Goal: Task Accomplishment & Management: Complete application form

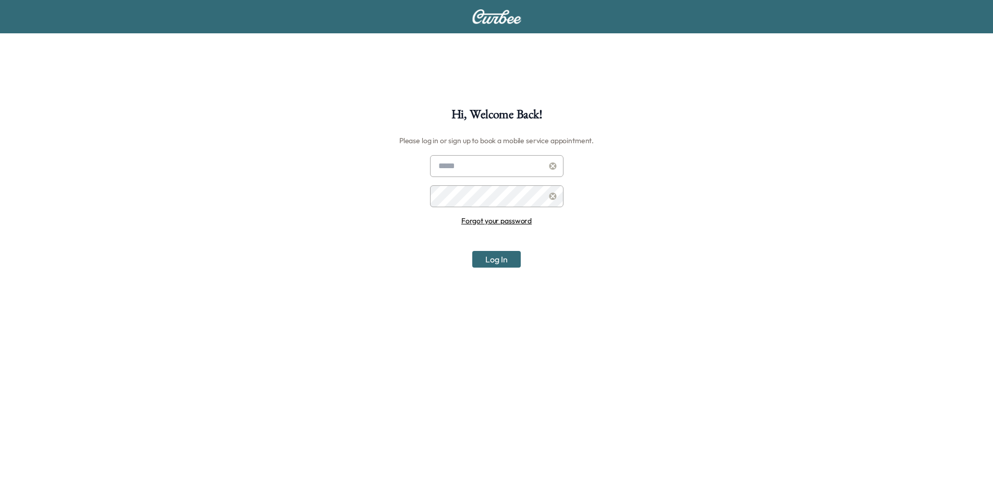
type input "**********"
click at [497, 261] on button "Log In" at bounding box center [496, 259] width 48 height 17
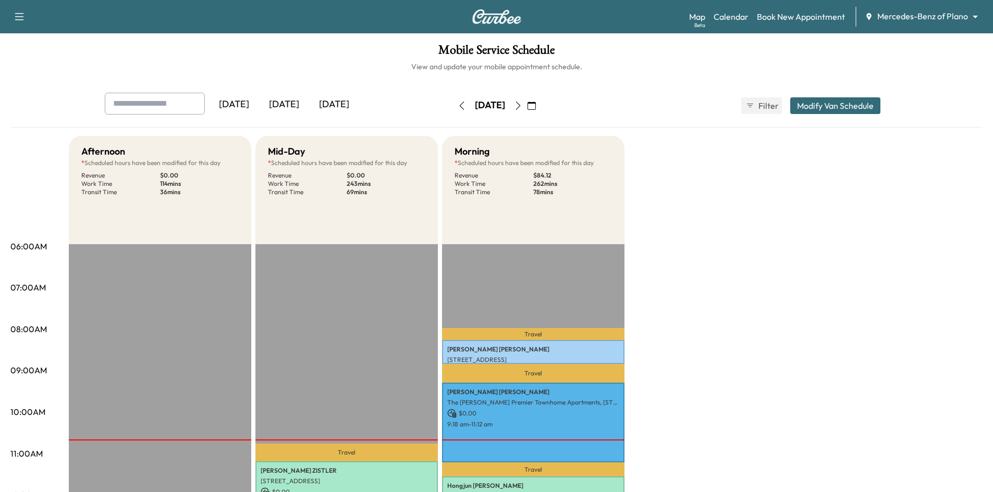
click at [925, 17] on body "Support Log Out Map Beta Calendar Book New Appointment Mercedes-Benz of Plano *…" at bounding box center [496, 246] width 993 height 492
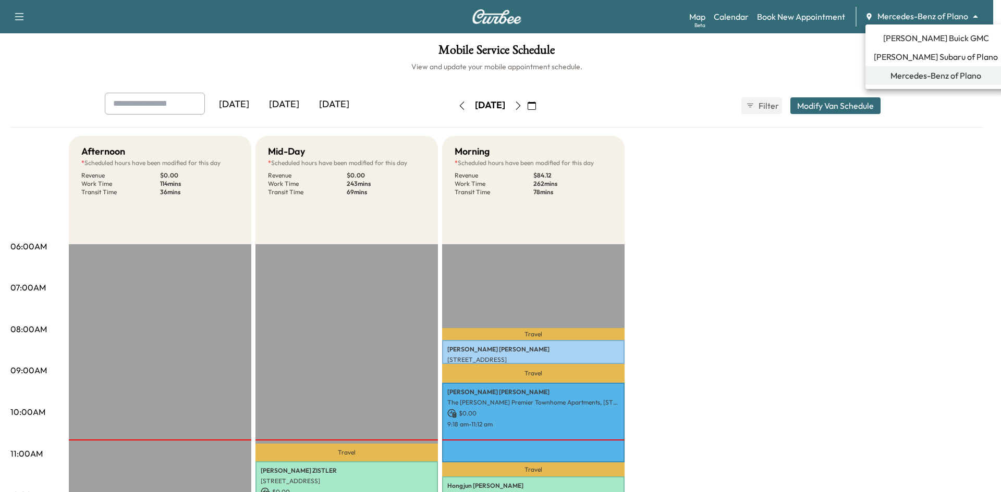
click at [910, 52] on span "[PERSON_NAME] Subaru of Plano" at bounding box center [935, 57] width 124 height 13
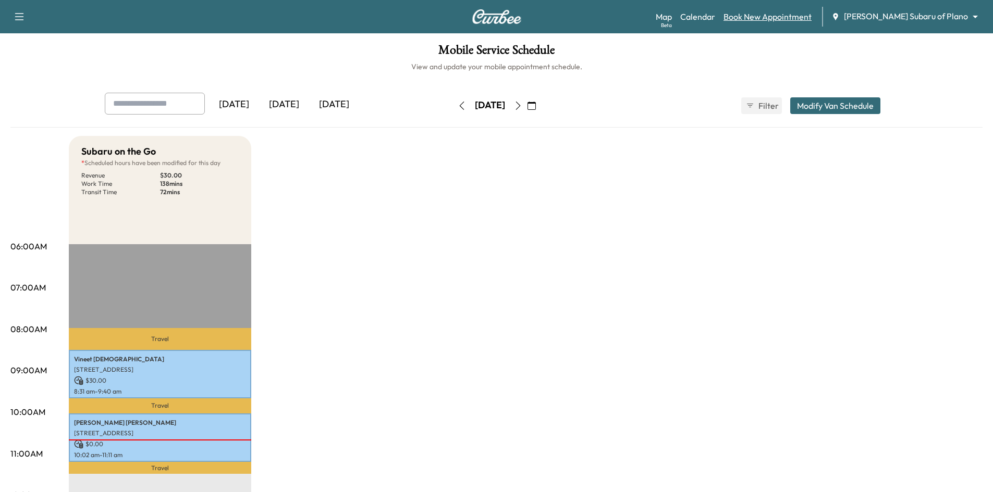
click at [779, 15] on link "Book New Appointment" at bounding box center [767, 16] width 88 height 13
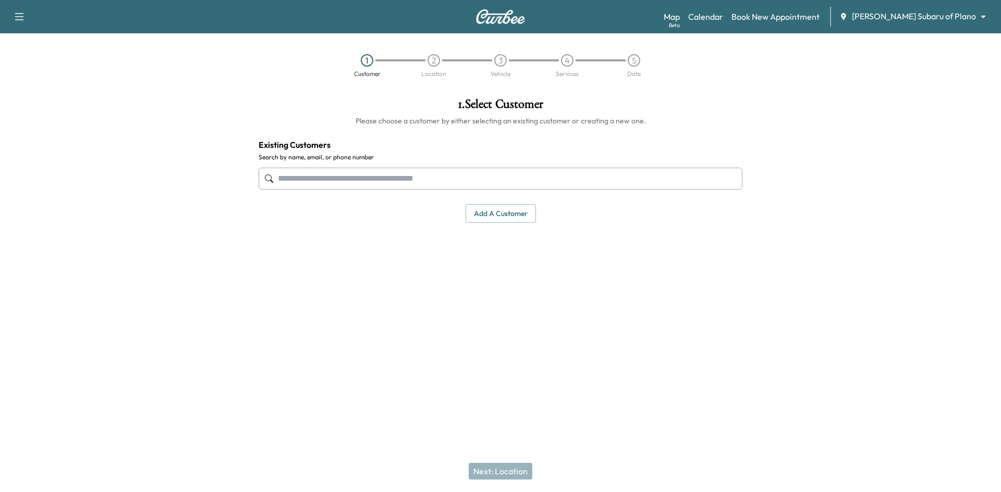
click at [461, 182] on input "text" at bounding box center [500, 179] width 484 height 22
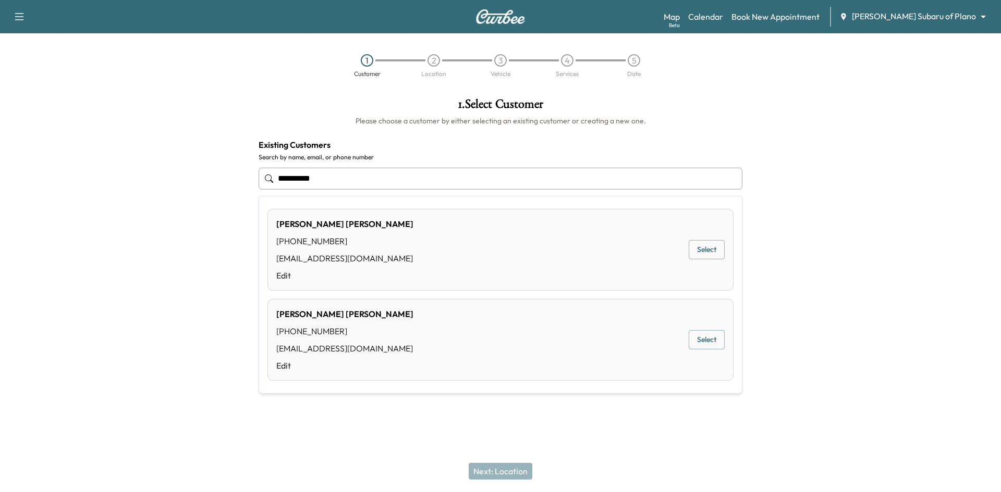
click at [708, 246] on button "Select" at bounding box center [706, 249] width 36 height 19
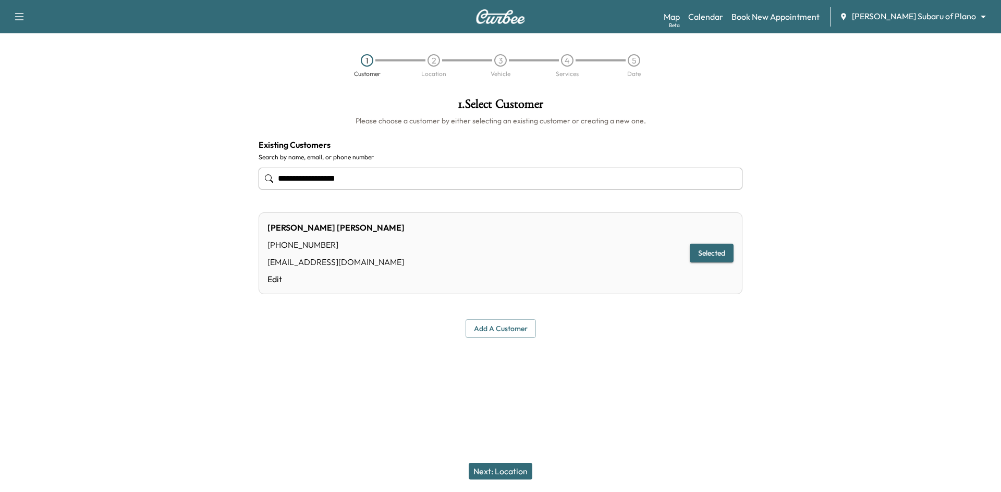
type input "**********"
click at [488, 468] on button "Next: Location" at bounding box center [501, 471] width 64 height 17
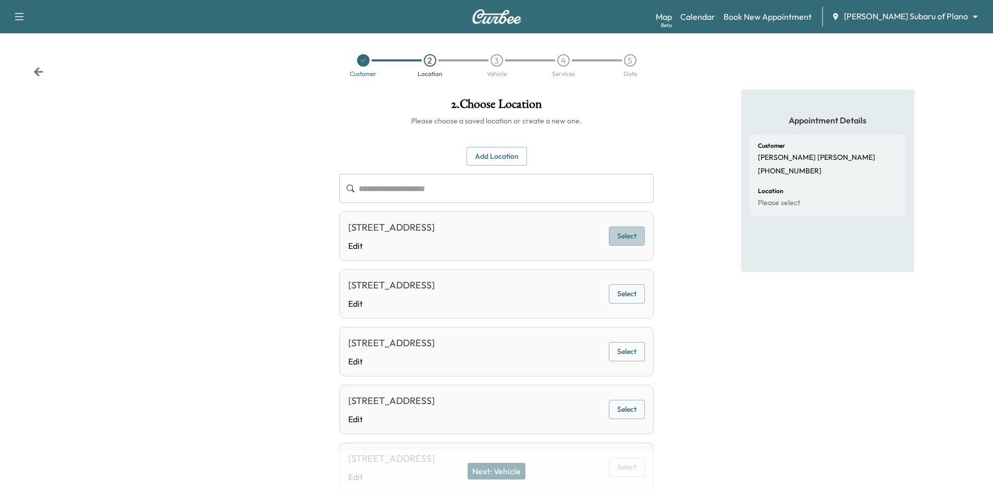
click at [627, 239] on button "Select" at bounding box center [627, 236] width 36 height 19
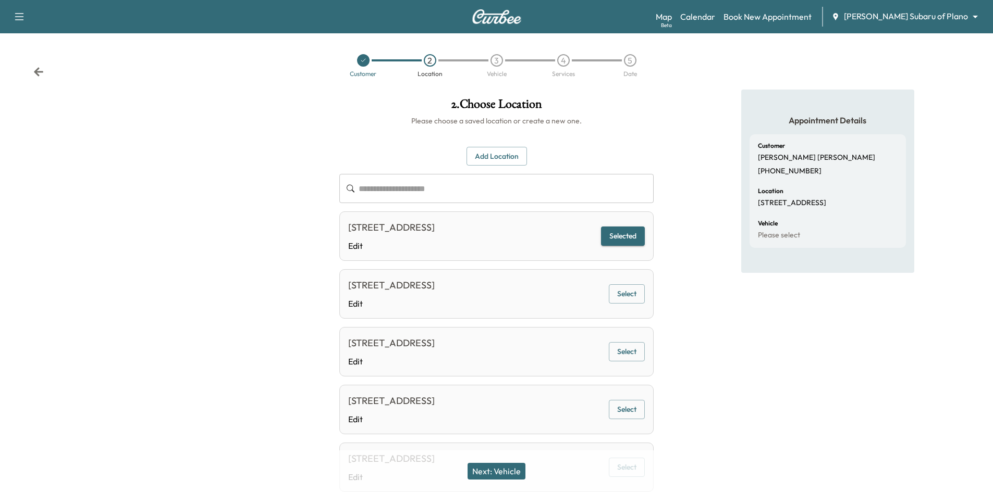
drag, startPoint x: 512, startPoint y: 470, endPoint x: 516, endPoint y: 410, distance: 59.5
click at [513, 466] on button "Next: Vehicle" at bounding box center [496, 471] width 58 height 17
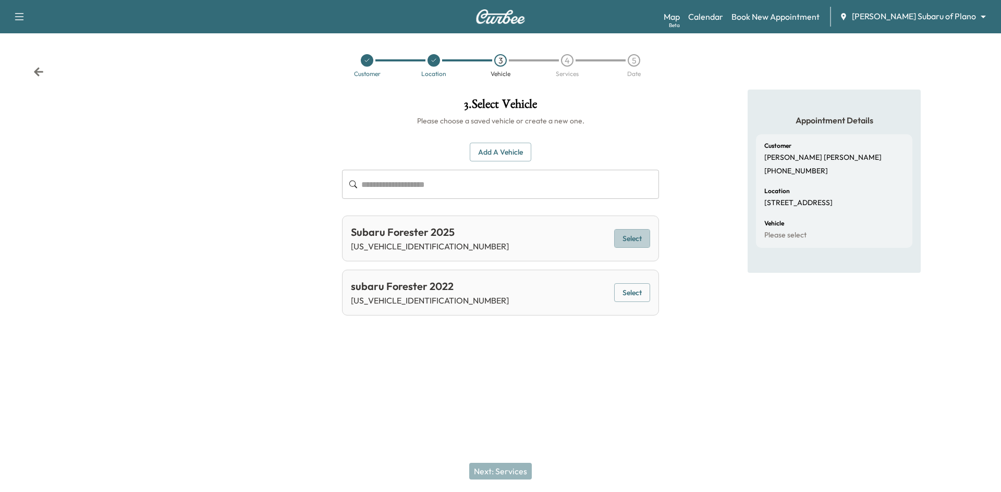
click at [630, 242] on button "Select" at bounding box center [632, 238] width 36 height 19
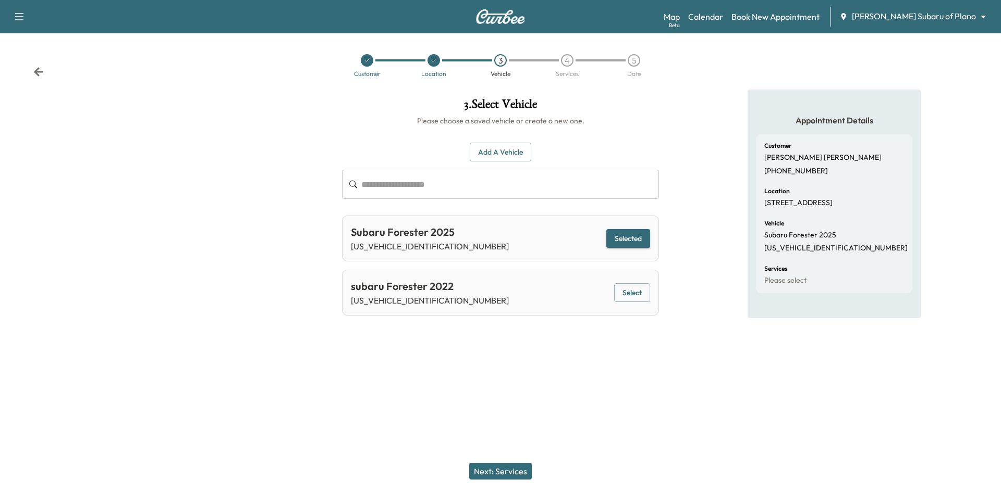
click at [507, 473] on button "Next: Services" at bounding box center [500, 471] width 63 height 17
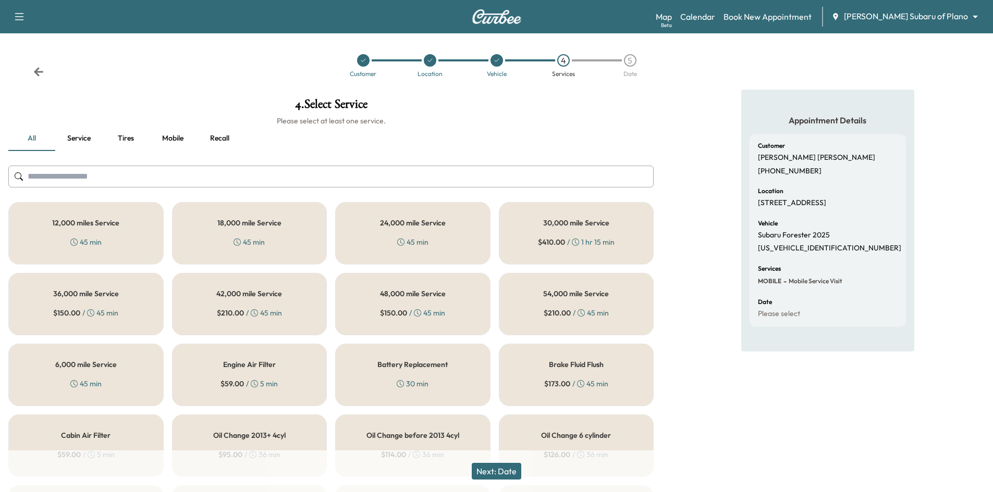
click at [91, 371] on div "6,000 mile Service 45 min" at bounding box center [85, 375] width 155 height 63
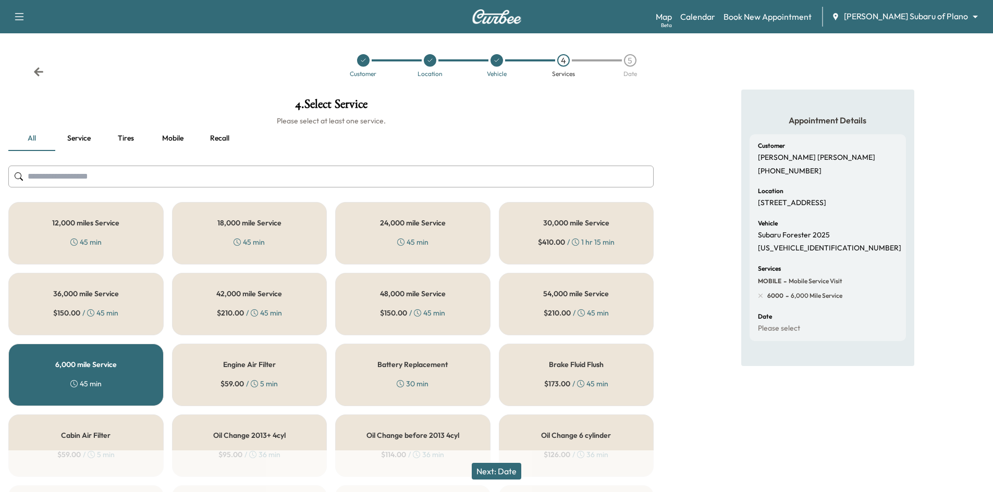
click at [492, 466] on button "Next: Date" at bounding box center [497, 471] width 50 height 17
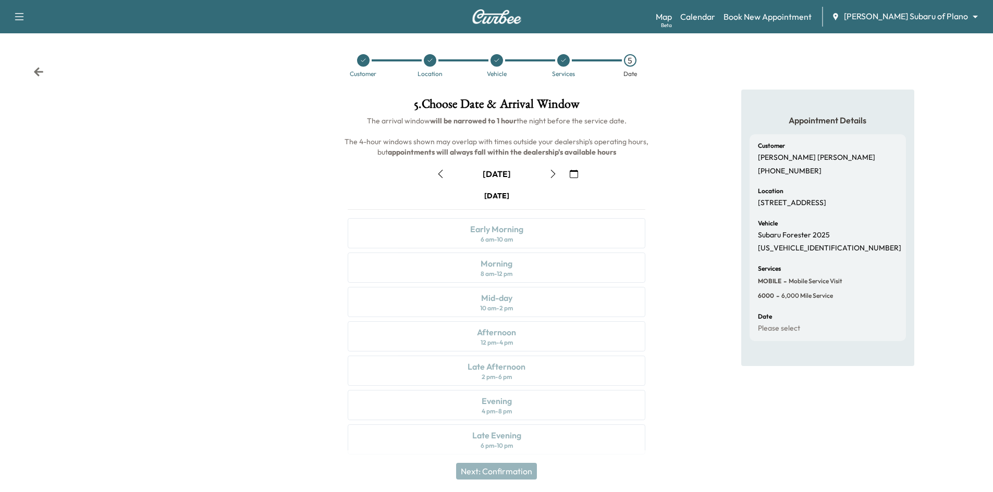
click at [572, 174] on icon "button" at bounding box center [574, 174] width 8 height 8
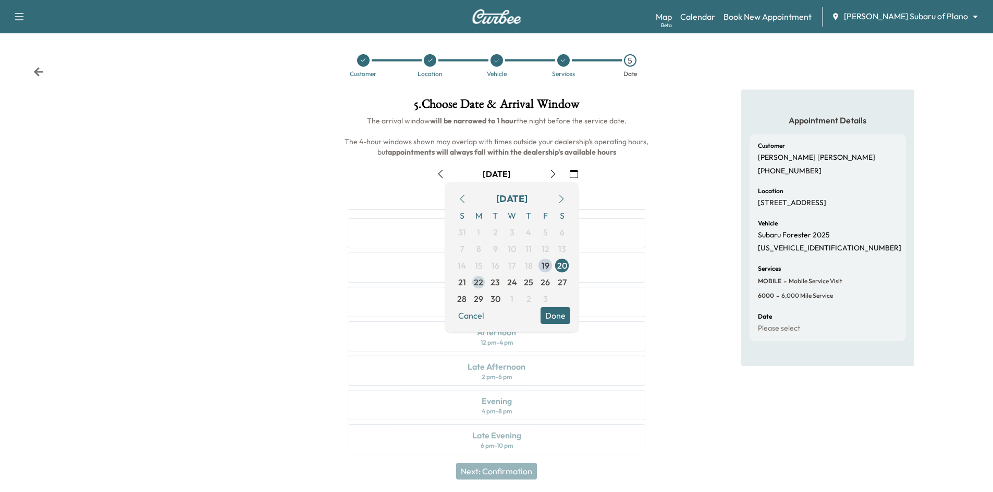
click at [485, 285] on span "22" at bounding box center [478, 282] width 17 height 17
click at [564, 318] on button "Done" at bounding box center [555, 315] width 30 height 17
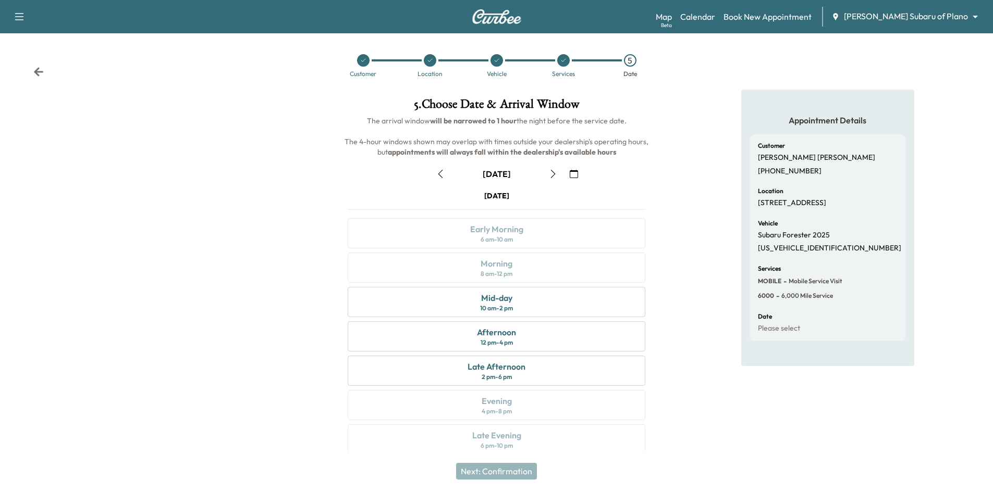
click at [432, 64] on div at bounding box center [430, 60] width 13 height 13
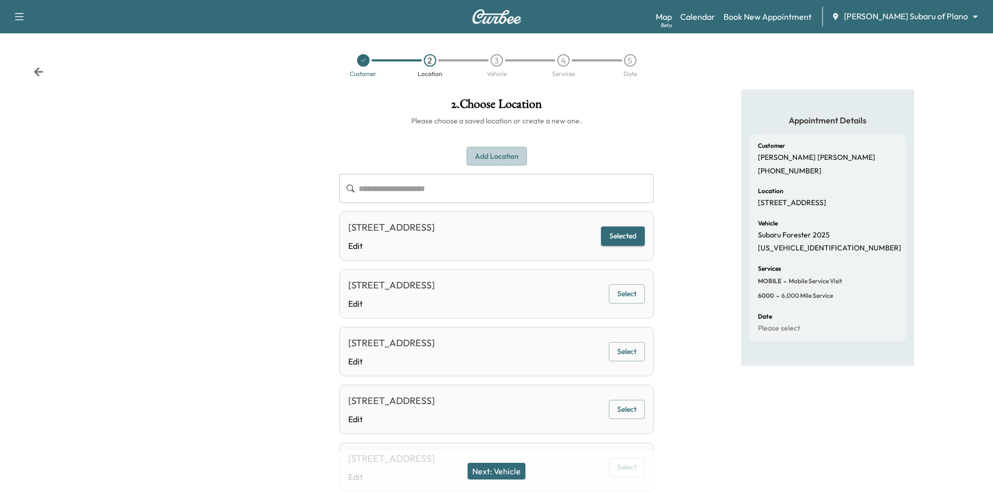
click at [495, 156] on button "Add Location" at bounding box center [496, 156] width 60 height 19
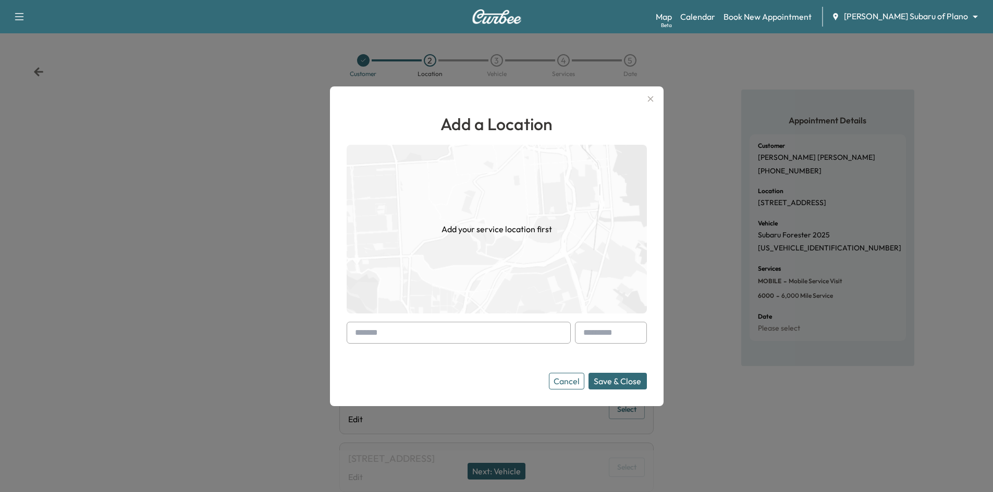
click at [496, 338] on input "text" at bounding box center [459, 333] width 224 height 22
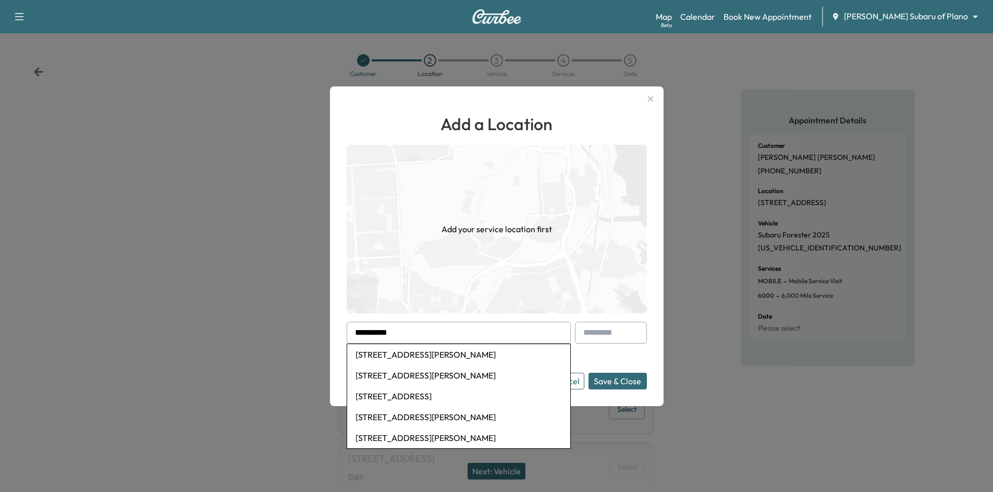
click at [440, 376] on li "2728 North Harwood Street, Dallas, TX, USA" at bounding box center [458, 375] width 223 height 21
type input "**********"
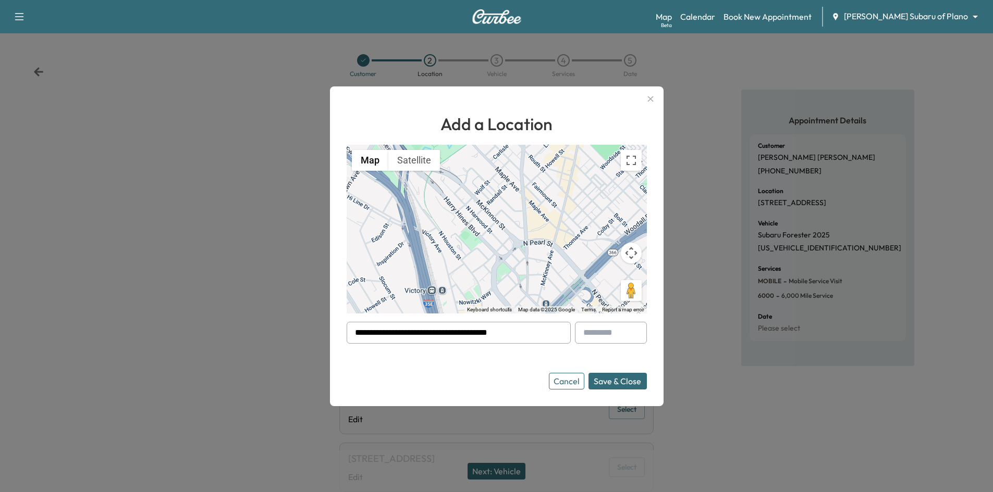
click at [620, 382] on button "Save & Close" at bounding box center [617, 381] width 58 height 17
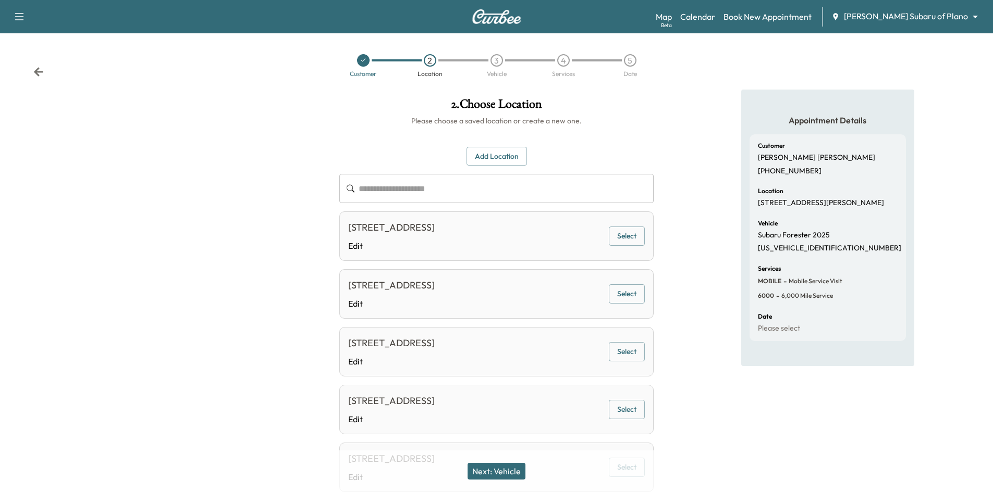
click at [515, 475] on button "Next: Vehicle" at bounding box center [496, 471] width 58 height 17
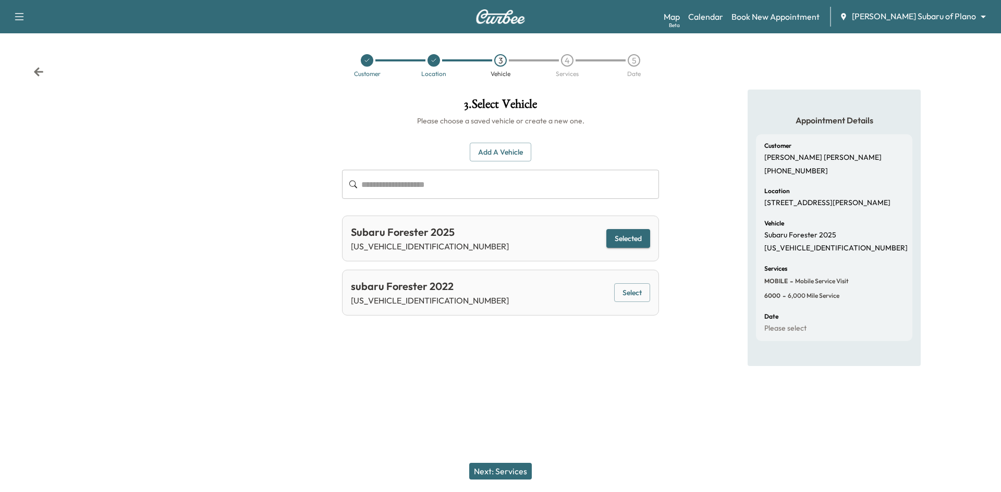
click at [495, 474] on button "Next: Services" at bounding box center [500, 471] width 63 height 17
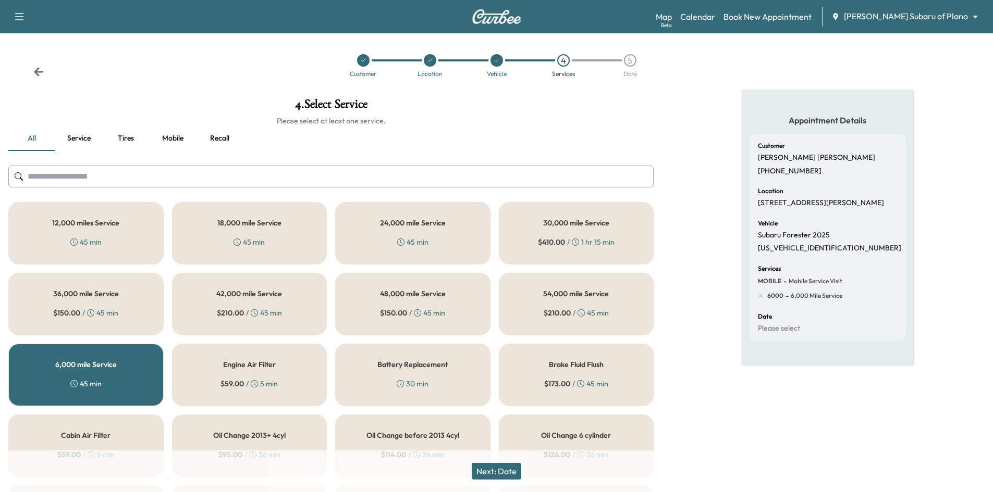
click at [496, 469] on button "Next: Date" at bounding box center [497, 471] width 50 height 17
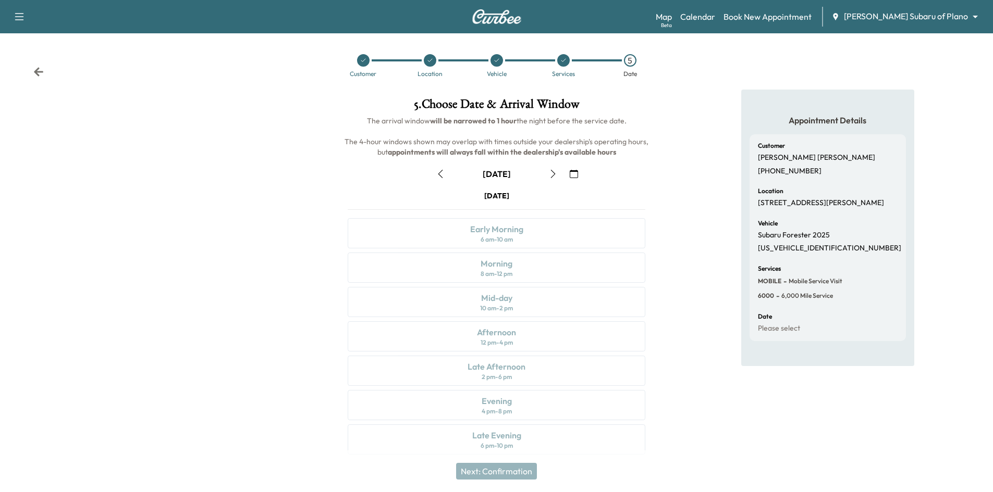
drag, startPoint x: 570, startPoint y: 173, endPoint x: 552, endPoint y: 186, distance: 22.0
click at [570, 174] on icon "button" at bounding box center [574, 174] width 8 height 8
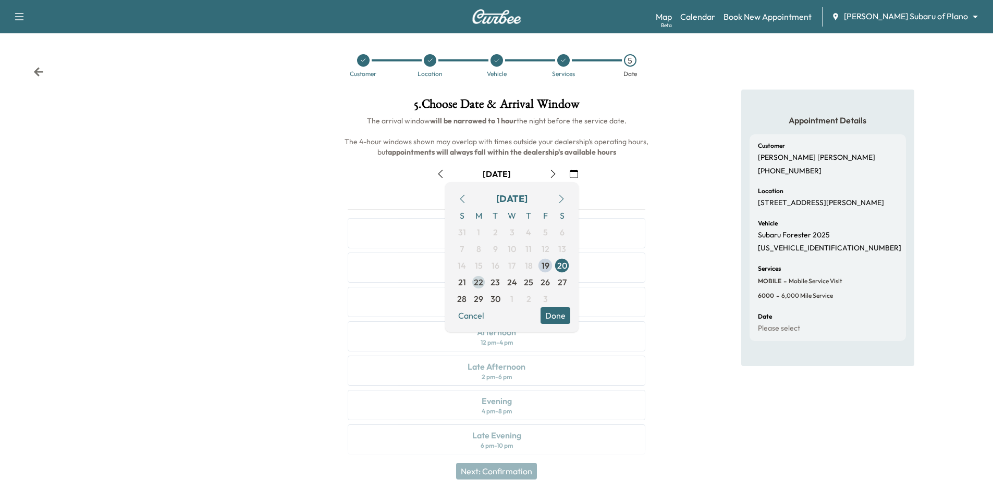
click at [480, 283] on span "22" at bounding box center [478, 282] width 9 height 13
click at [560, 314] on button "Done" at bounding box center [555, 315] width 30 height 17
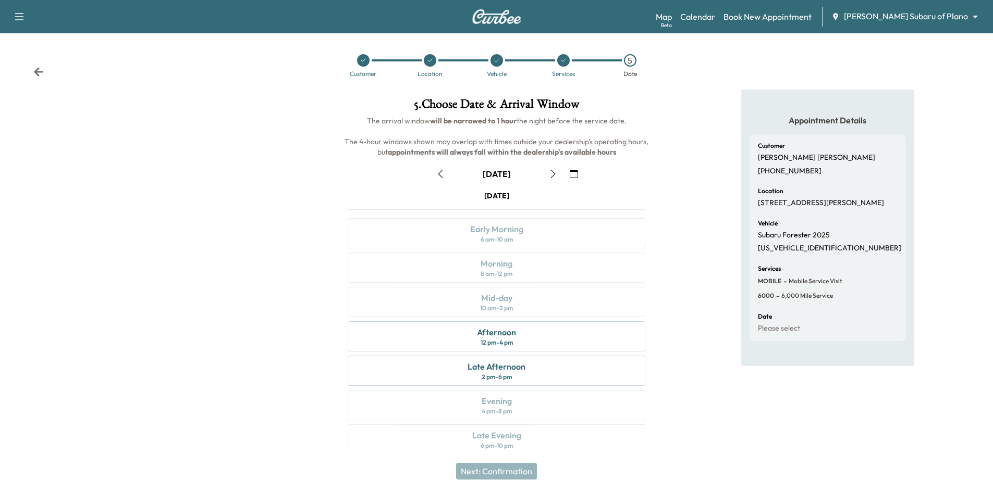
click at [551, 175] on icon "button" at bounding box center [553, 174] width 8 height 8
click at [441, 176] on icon "button" at bounding box center [440, 174] width 8 height 8
click at [547, 172] on button "button" at bounding box center [553, 174] width 18 height 17
click at [440, 174] on icon "button" at bounding box center [440, 174] width 8 height 8
click at [516, 339] on div "Afternoon 12 pm - 4 pm" at bounding box center [497, 337] width 298 height 30
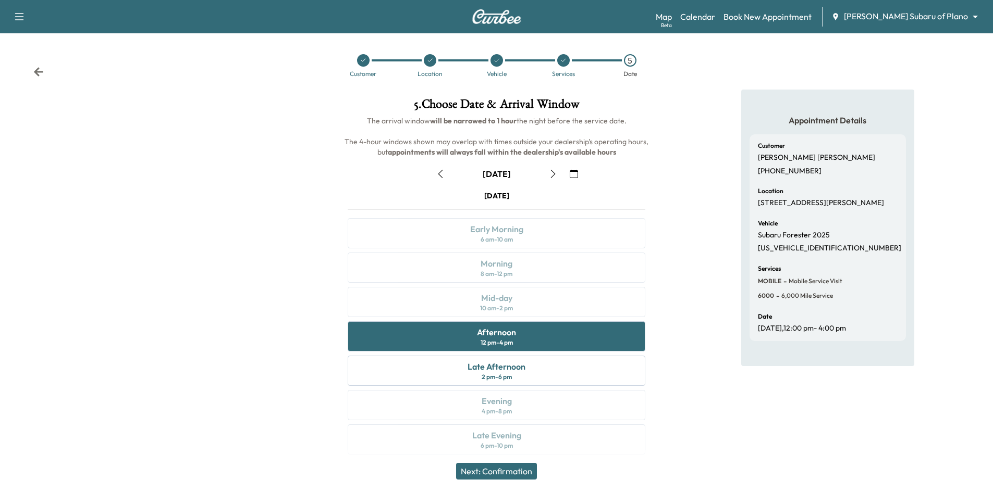
click at [506, 474] on button "Next: Confirmation" at bounding box center [496, 471] width 81 height 17
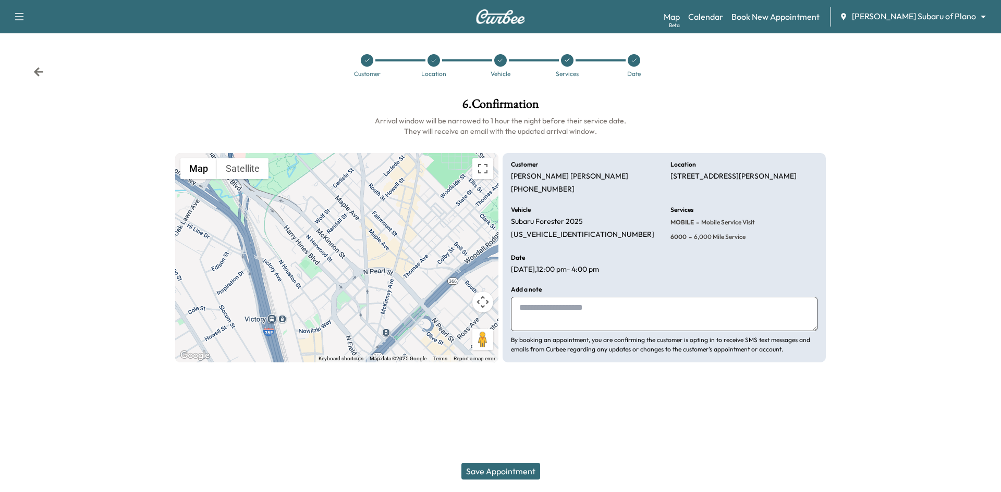
drag, startPoint x: 580, startPoint y: 309, endPoint x: 581, endPoint y: 302, distance: 7.4
click at [579, 309] on textarea at bounding box center [664, 314] width 306 height 34
click at [542, 302] on textarea at bounding box center [664, 314] width 306 height 34
click at [659, 308] on textarea "**********" at bounding box center [664, 314] width 306 height 34
type textarea "**********"
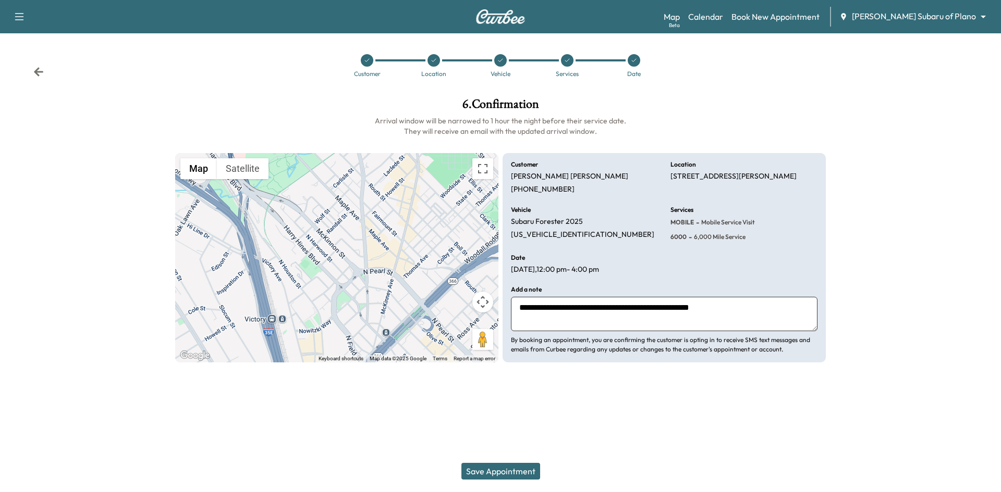
drag, startPoint x: 515, startPoint y: 470, endPoint x: 514, endPoint y: 461, distance: 8.4
click at [519, 471] on button "Save Appointment" at bounding box center [500, 471] width 79 height 17
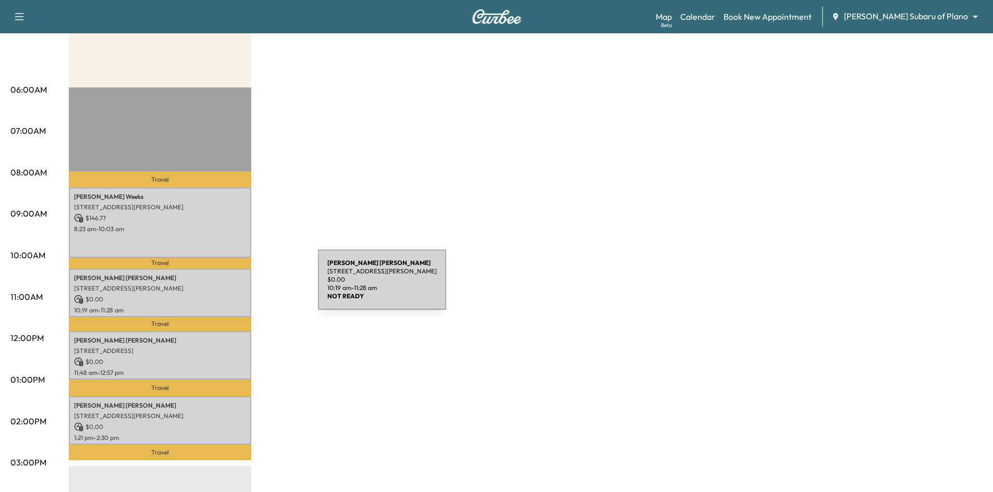
scroll to position [156, 0]
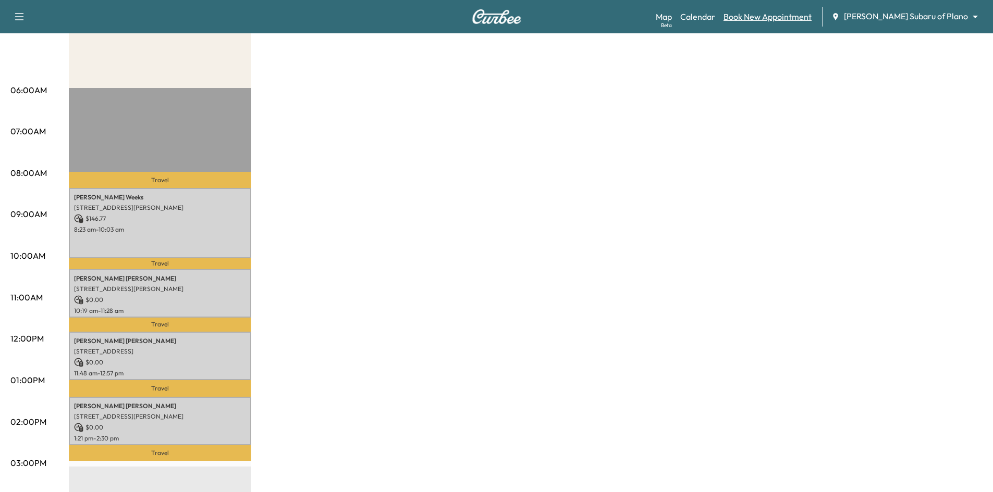
click at [795, 22] on link "Book New Appointment" at bounding box center [767, 16] width 88 height 13
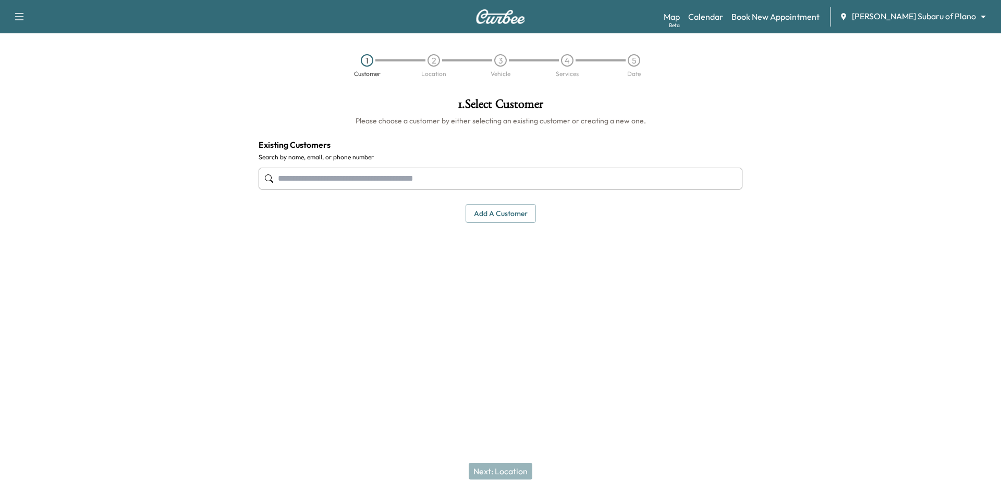
click at [575, 178] on input "text" at bounding box center [500, 179] width 484 height 22
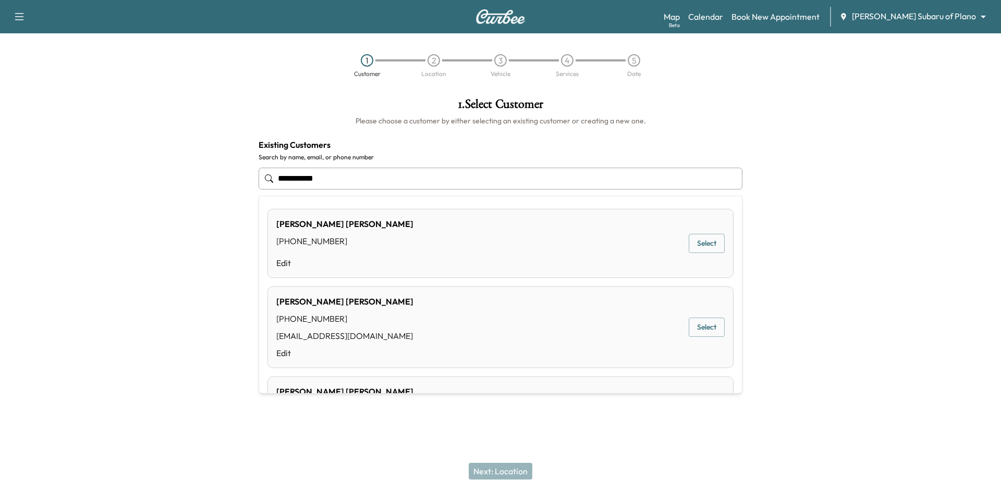
click at [704, 328] on button "Select" at bounding box center [706, 327] width 36 height 19
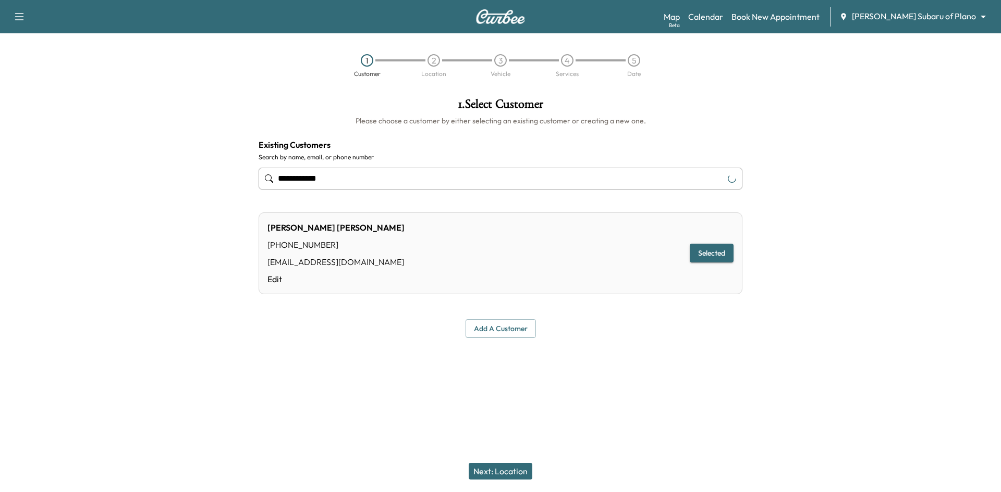
type input "**********"
click at [513, 476] on button "Next: Location" at bounding box center [501, 471] width 64 height 17
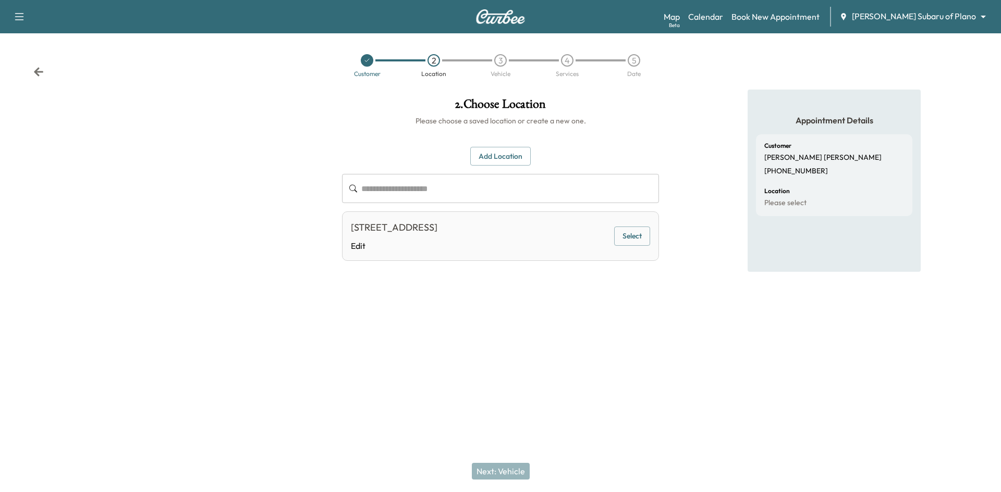
click at [630, 240] on button "Select" at bounding box center [632, 236] width 36 height 19
click at [511, 475] on button "Next: Vehicle" at bounding box center [501, 471] width 58 height 17
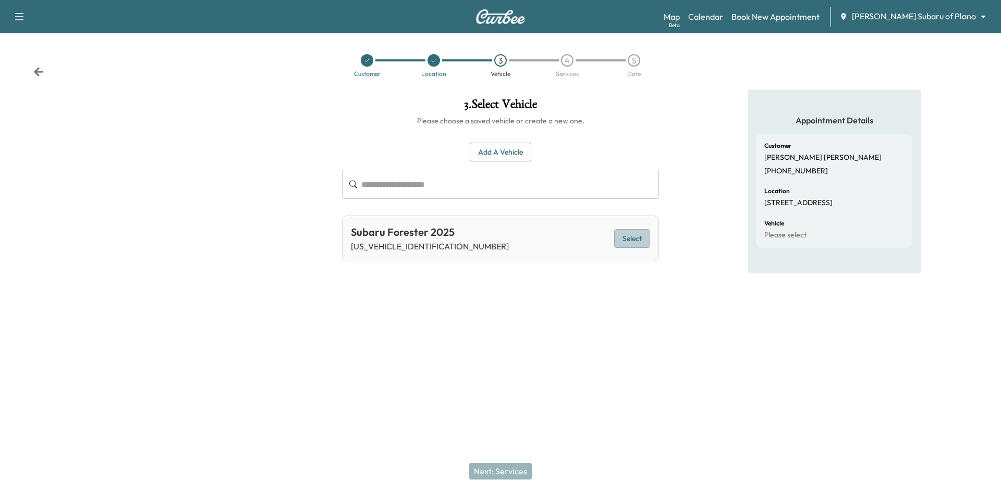
click at [631, 242] on button "Select" at bounding box center [632, 238] width 36 height 19
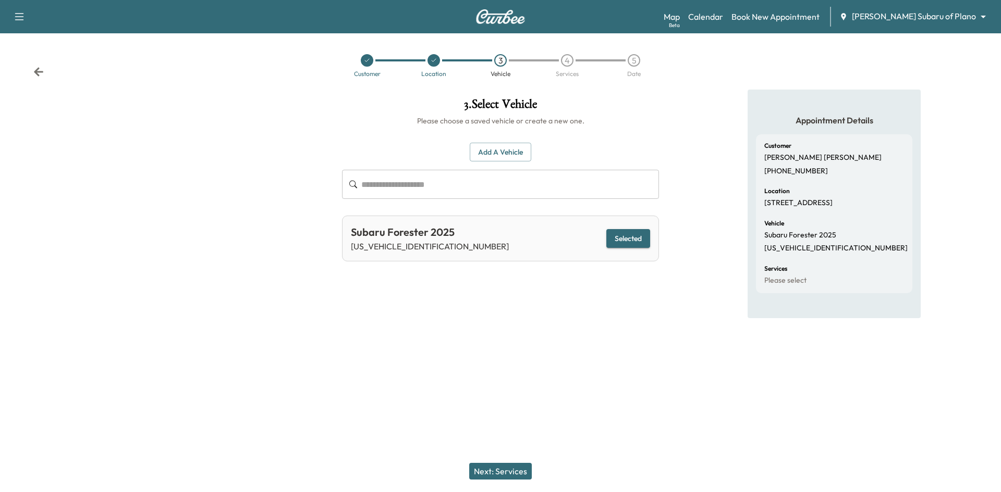
drag, startPoint x: 515, startPoint y: 467, endPoint x: 580, endPoint y: 389, distance: 101.8
click at [515, 466] on button "Next: Services" at bounding box center [500, 471] width 63 height 17
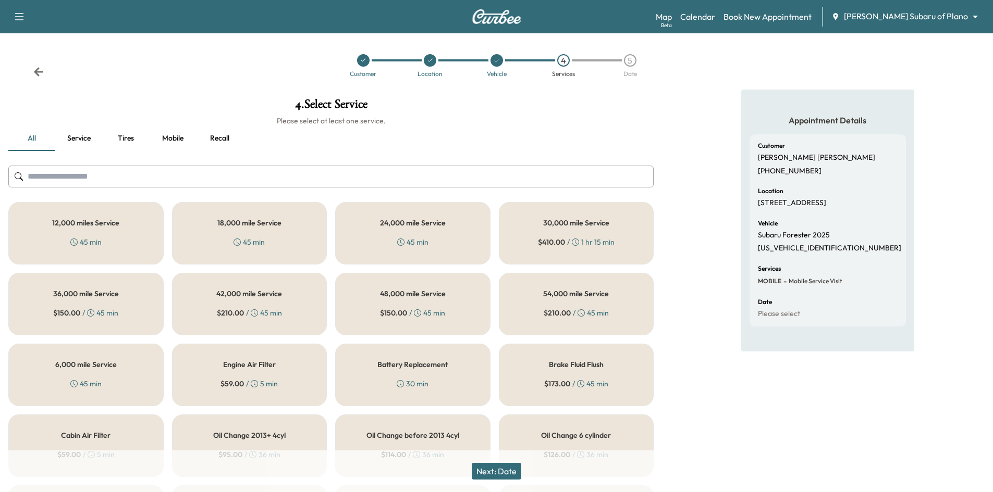
drag, startPoint x: 129, startPoint y: 372, endPoint x: 167, endPoint y: 369, distance: 38.7
click at [130, 373] on div "6,000 mile Service 45 min" at bounding box center [85, 375] width 155 height 63
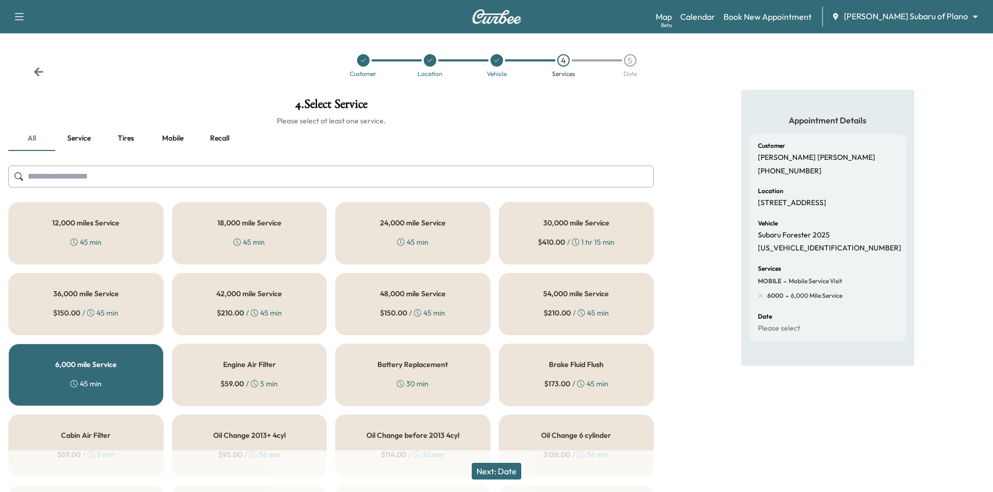
drag, startPoint x: 508, startPoint y: 475, endPoint x: 536, endPoint y: 436, distance: 48.5
click at [508, 476] on button "Next: Date" at bounding box center [497, 471] width 50 height 17
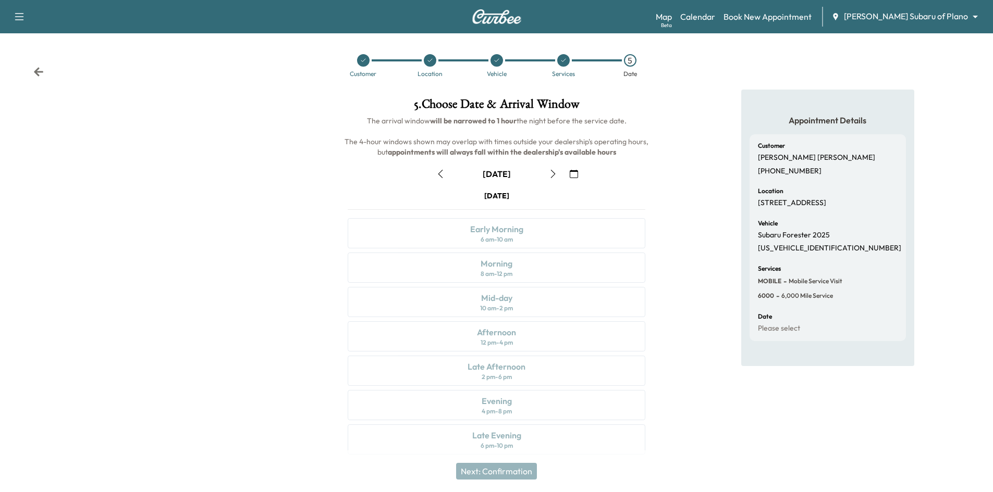
click at [365, 61] on icon at bounding box center [363, 60] width 6 height 6
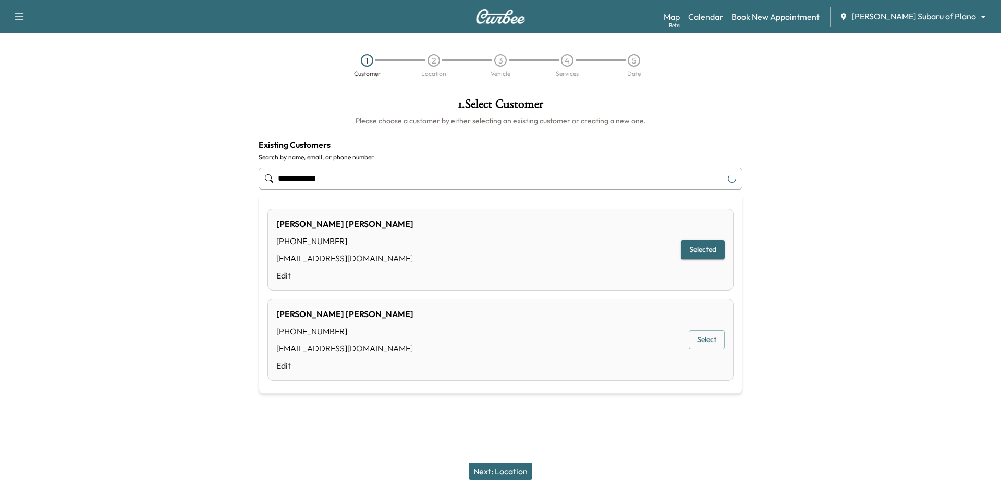
drag, startPoint x: 348, startPoint y: 183, endPoint x: 219, endPoint y: 182, distance: 128.2
click at [216, 182] on div "**********" at bounding box center [500, 218] width 1001 height 257
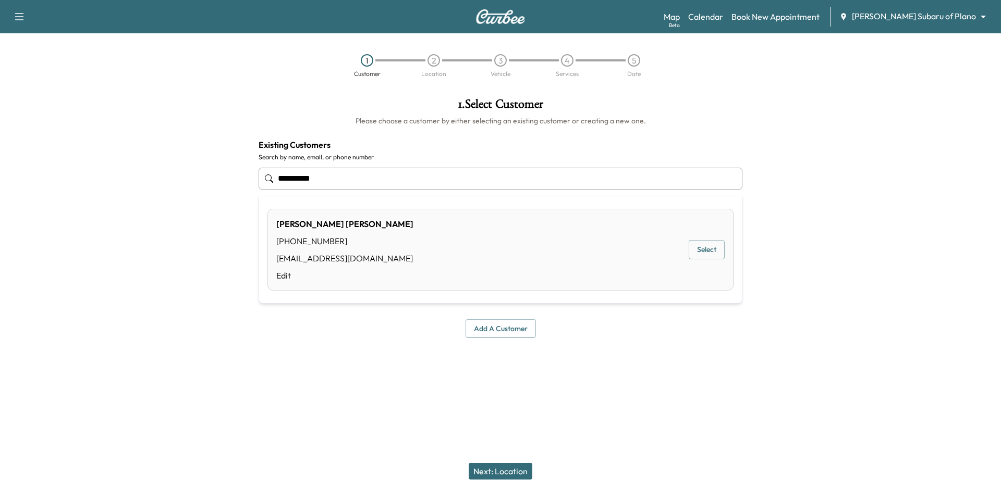
click at [708, 253] on button "Select" at bounding box center [706, 249] width 36 height 19
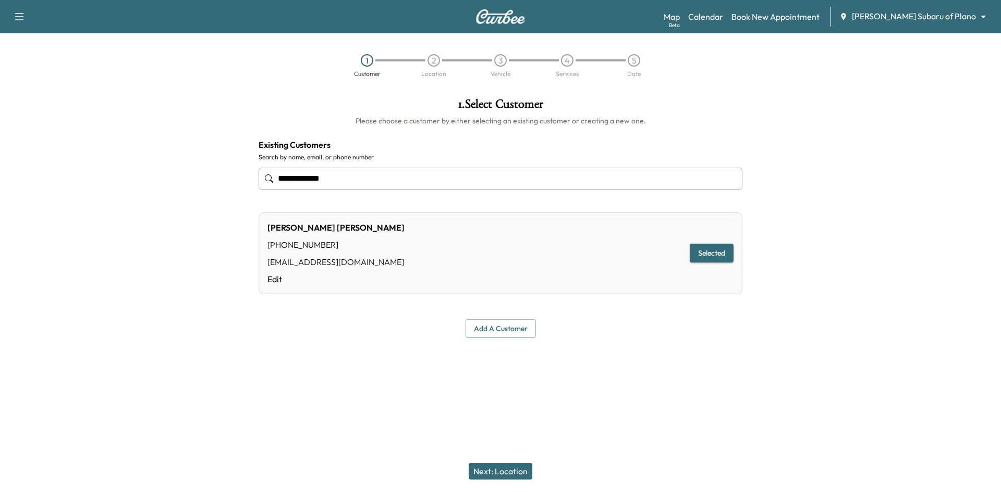
type input "**********"
click at [516, 471] on button "Next: Location" at bounding box center [501, 471] width 64 height 17
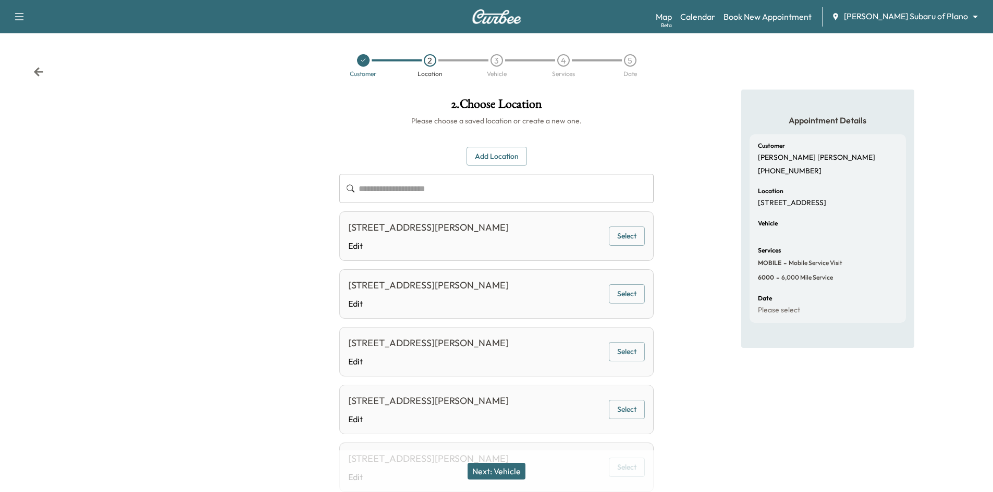
click at [616, 240] on button "Select" at bounding box center [627, 236] width 36 height 19
click at [508, 468] on button "Next: Vehicle" at bounding box center [496, 471] width 58 height 17
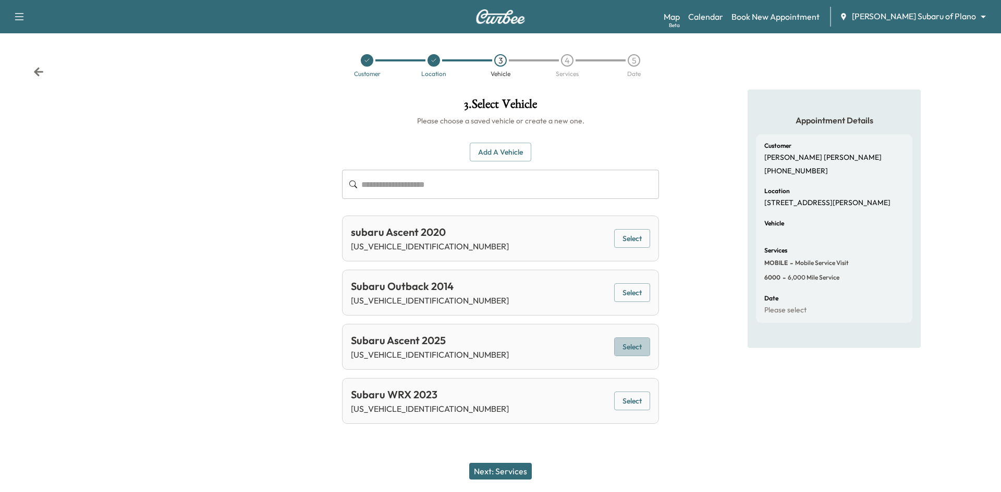
click at [630, 352] on button "Select" at bounding box center [632, 347] width 36 height 19
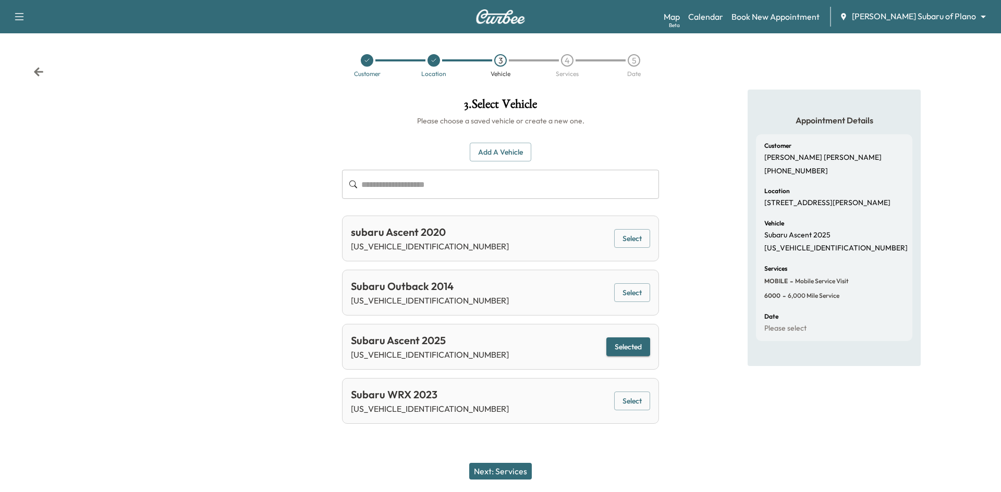
drag, startPoint x: 508, startPoint y: 472, endPoint x: 468, endPoint y: 409, distance: 74.5
click at [508, 472] on button "Next: Services" at bounding box center [500, 471] width 63 height 17
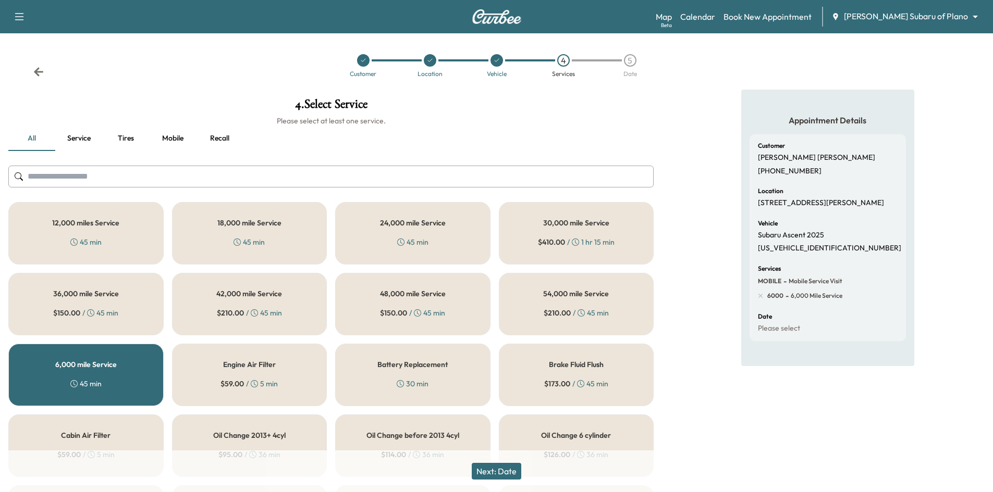
click at [496, 472] on button "Next: Date" at bounding box center [497, 471] width 50 height 17
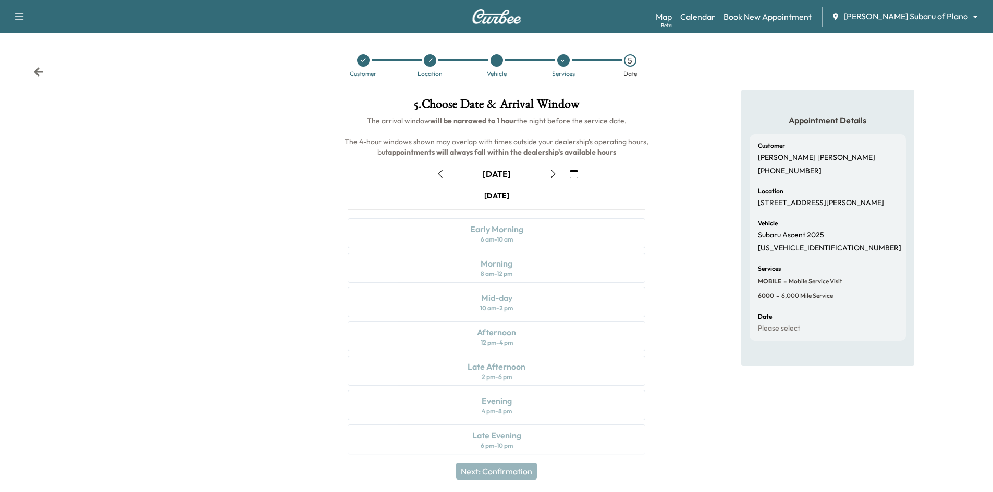
click at [575, 172] on icon "button" at bounding box center [574, 174] width 8 height 8
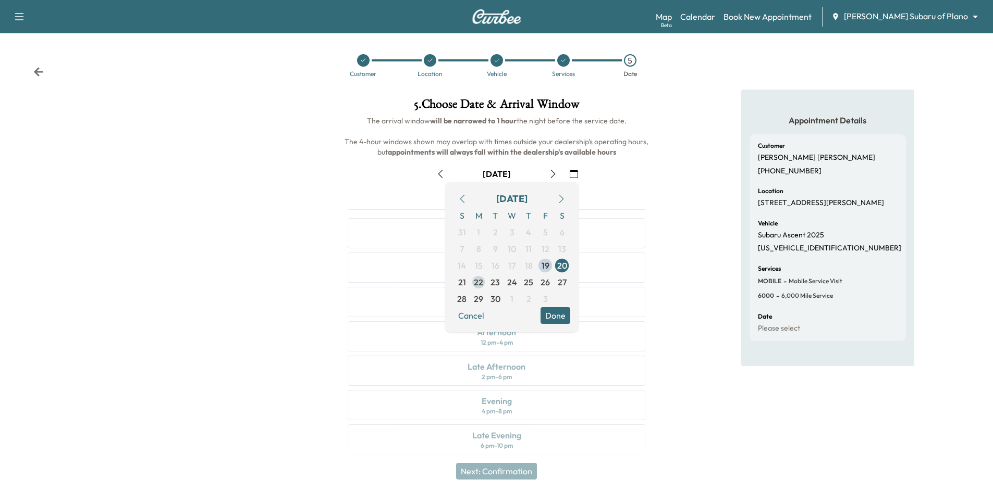
click at [484, 285] on span "22" at bounding box center [478, 282] width 17 height 17
click at [558, 316] on button "Done" at bounding box center [555, 315] width 30 height 17
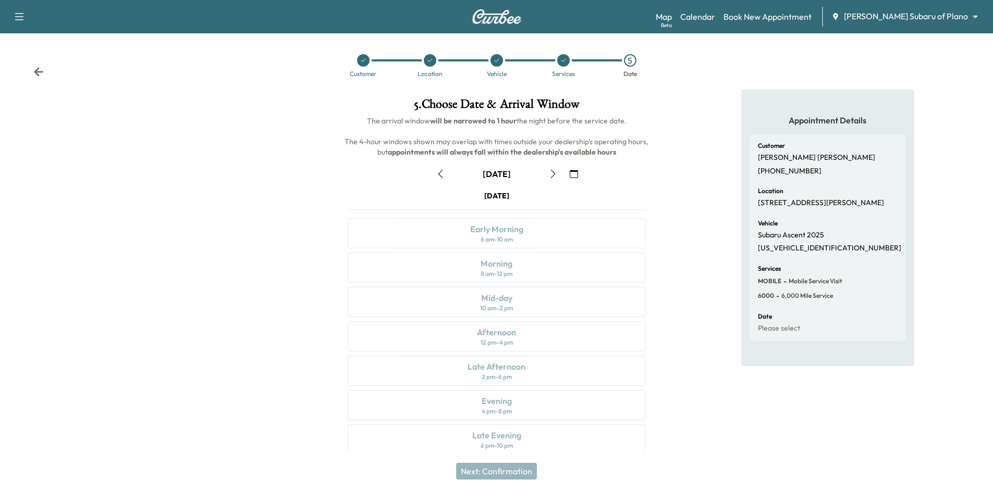
click at [552, 175] on icon "button" at bounding box center [553, 174] width 8 height 8
click at [365, 66] on div "Customer" at bounding box center [363, 65] width 67 height 23
click at [366, 63] on icon at bounding box center [363, 60] width 6 height 6
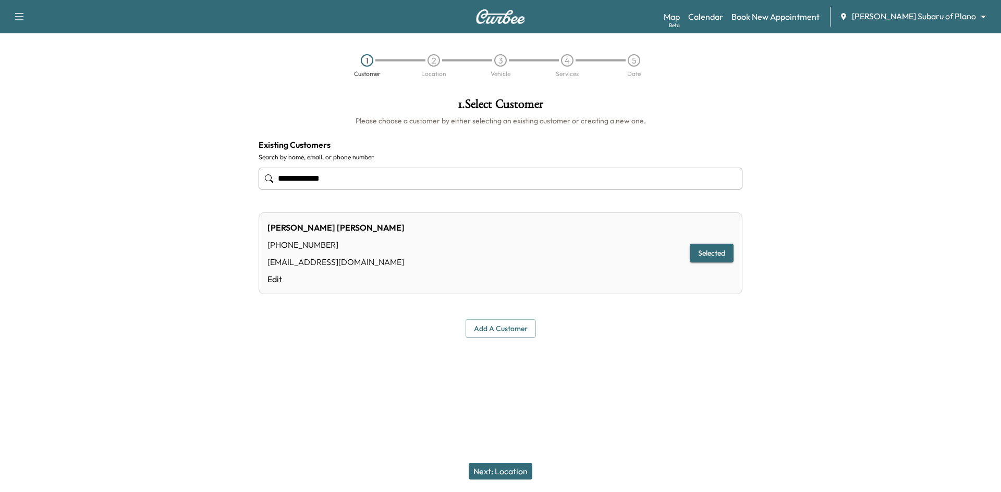
drag, startPoint x: 378, startPoint y: 181, endPoint x: 230, endPoint y: 169, distance: 148.0
click at [234, 182] on div "**********" at bounding box center [500, 218] width 1001 height 257
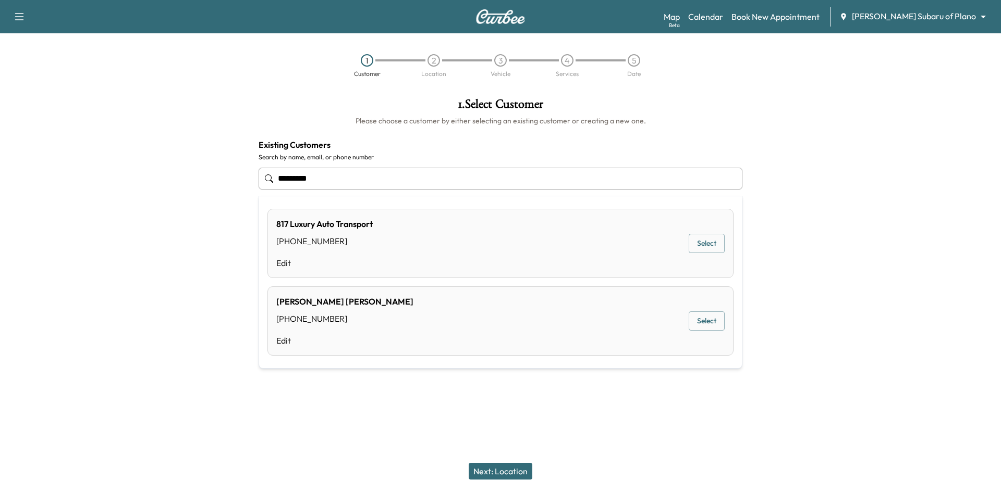
type input "**********"
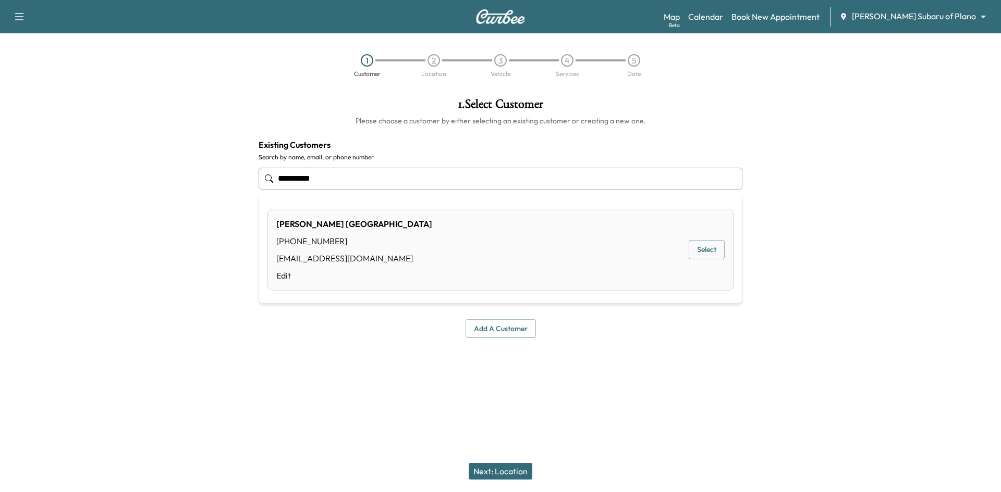
drag, startPoint x: 379, startPoint y: 180, endPoint x: 96, endPoint y: 164, distance: 284.0
click at [122, 178] on div "**********" at bounding box center [500, 218] width 1001 height 257
drag, startPoint x: 714, startPoint y: 251, endPoint x: 650, endPoint y: 301, distance: 81.3
click at [714, 250] on button "Select" at bounding box center [706, 249] width 36 height 19
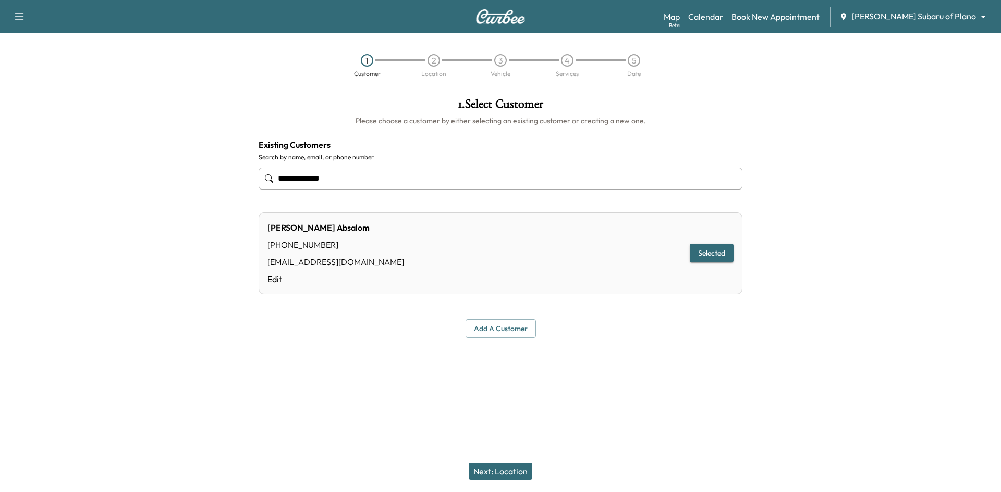
type input "**********"
click at [496, 473] on button "Next: Location" at bounding box center [501, 471] width 64 height 17
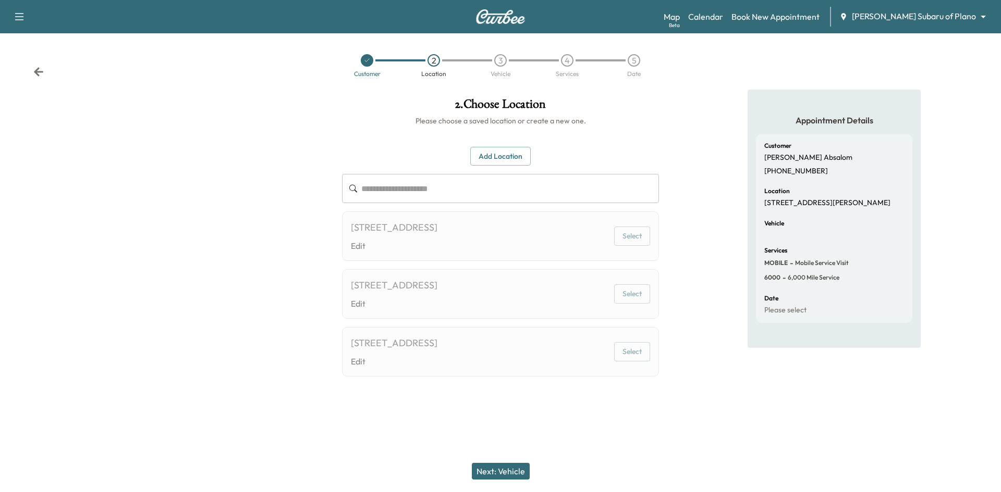
click at [366, 63] on div at bounding box center [367, 60] width 13 height 13
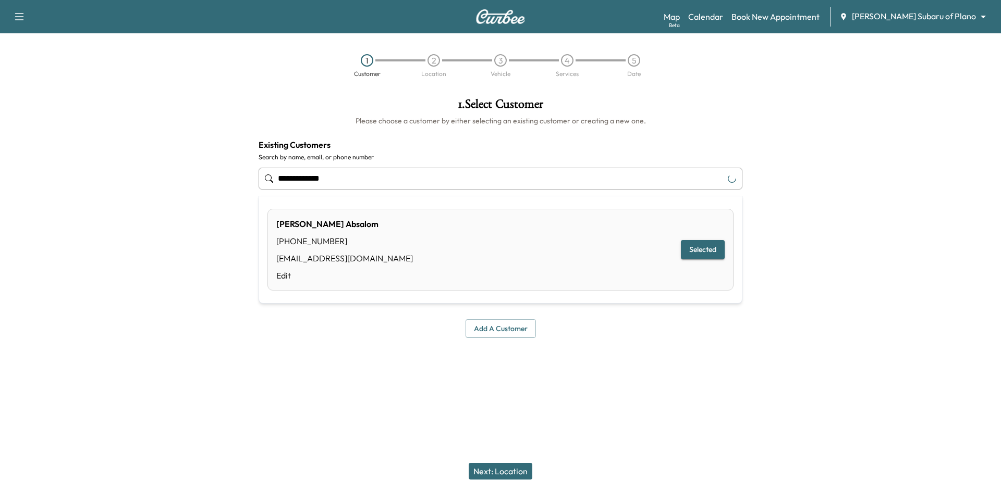
drag, startPoint x: 355, startPoint y: 186, endPoint x: 132, endPoint y: 190, distance: 222.6
click at [153, 187] on div "**********" at bounding box center [500, 218] width 1001 height 257
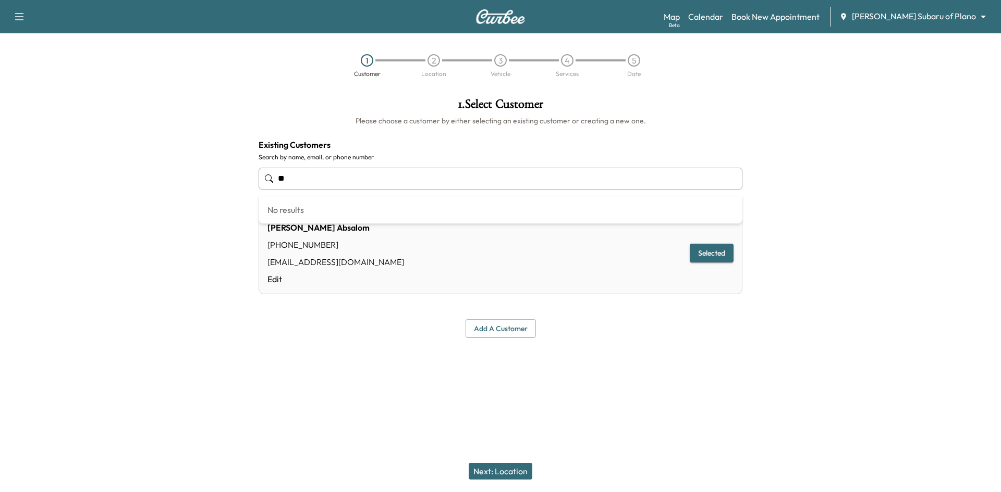
type input "*"
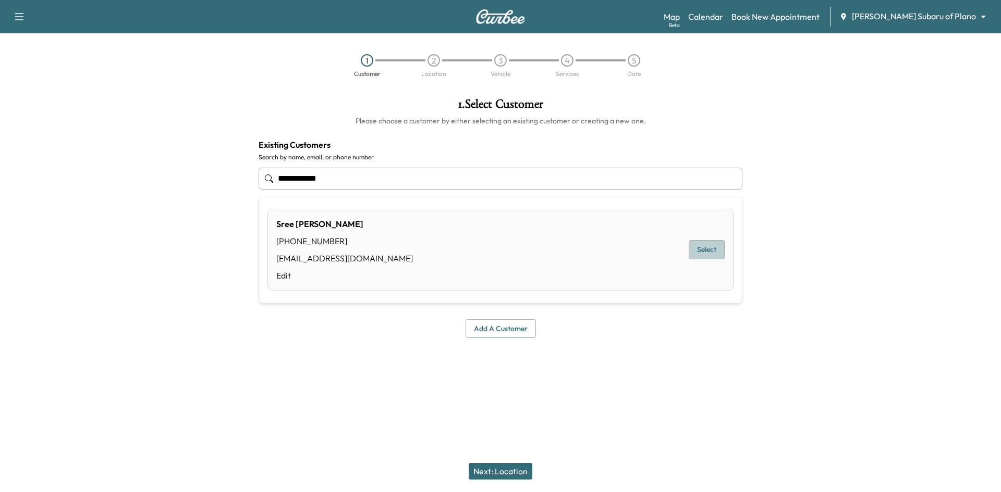
drag, startPoint x: 706, startPoint y: 250, endPoint x: 614, endPoint y: 327, distance: 120.2
click at [707, 250] on button "Select" at bounding box center [706, 249] width 36 height 19
type input "**********"
click at [502, 471] on button "Next: Location" at bounding box center [501, 471] width 64 height 17
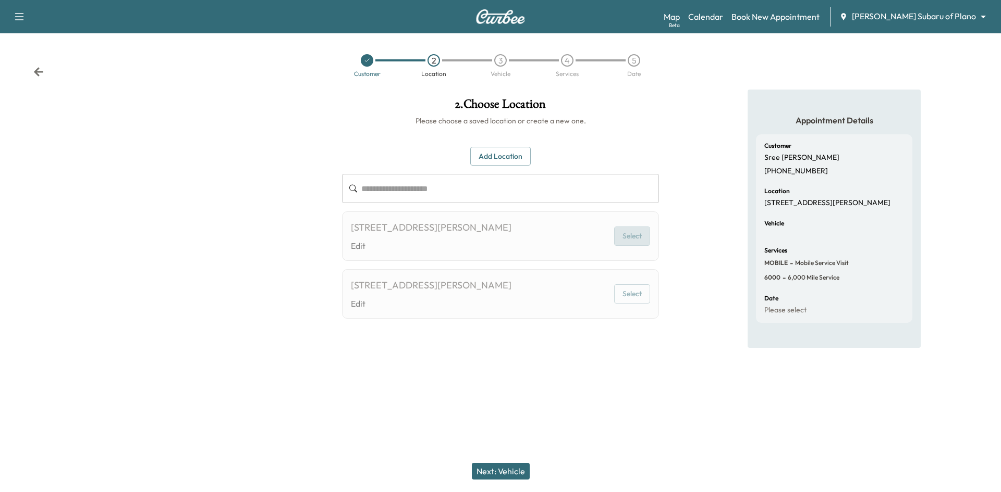
click at [635, 236] on button "Select" at bounding box center [632, 236] width 36 height 19
drag, startPoint x: 362, startPoint y: 59, endPoint x: 354, endPoint y: 61, distance: 8.6
click at [363, 60] on div at bounding box center [367, 60] width 13 height 13
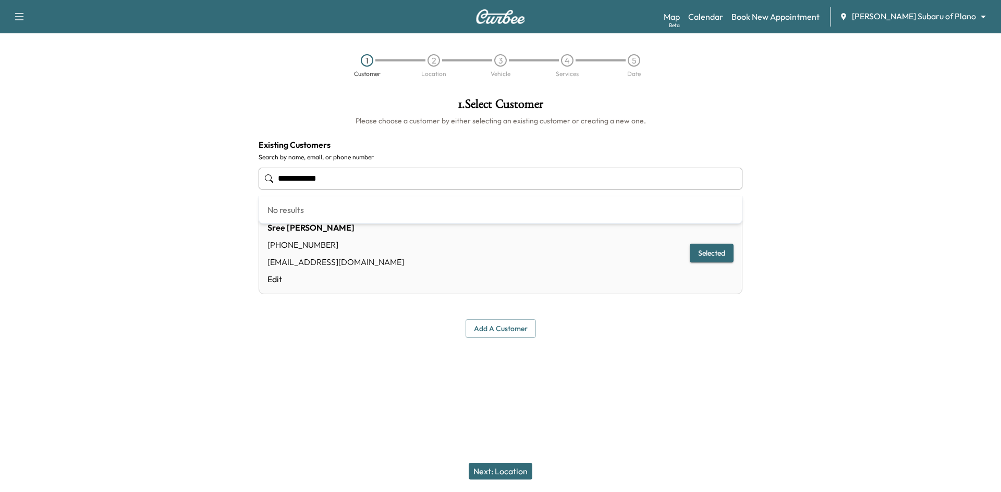
drag, startPoint x: 342, startPoint y: 175, endPoint x: 168, endPoint y: 178, distance: 174.1
click at [168, 178] on div "**********" at bounding box center [500, 218] width 1001 height 257
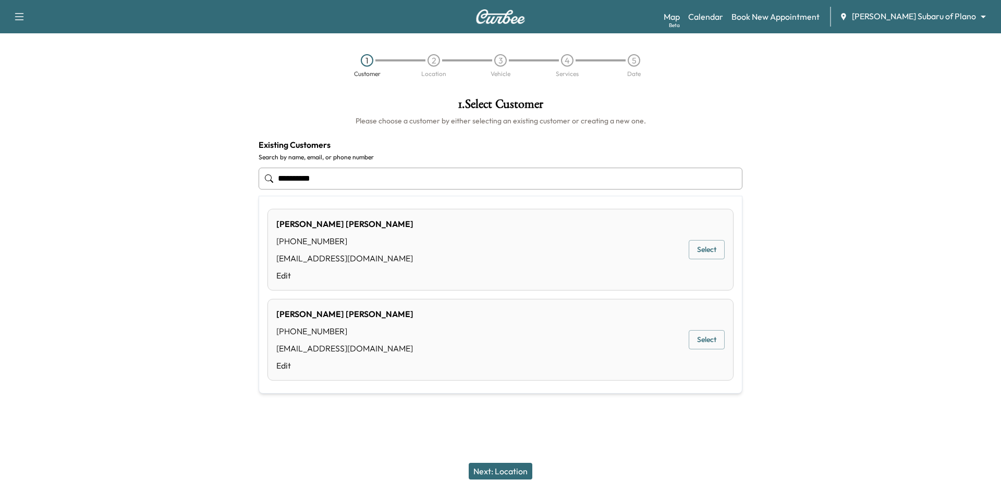
click at [696, 341] on button "Select" at bounding box center [706, 339] width 36 height 19
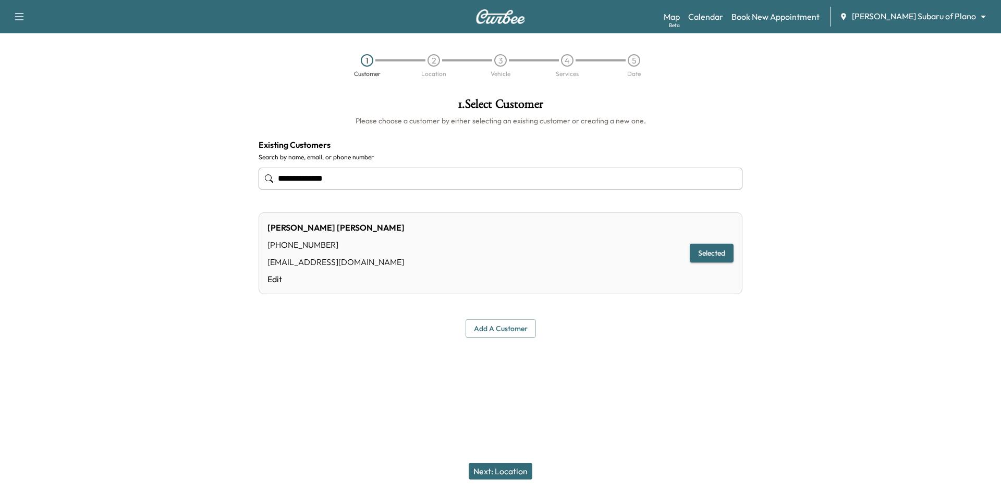
type input "**********"
click at [514, 472] on button "Next: Location" at bounding box center [501, 471] width 64 height 17
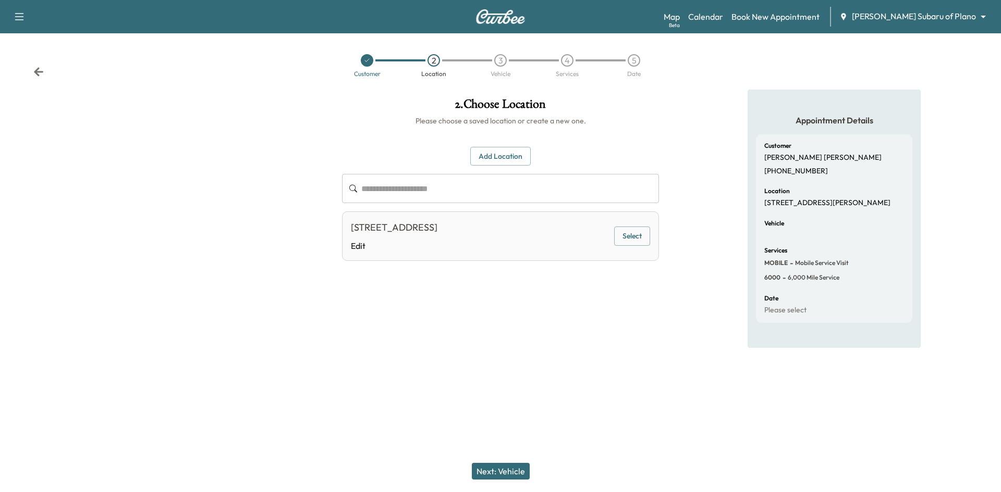
click at [630, 235] on button "Select" at bounding box center [632, 236] width 36 height 19
click at [506, 471] on button "Next: Vehicle" at bounding box center [501, 471] width 58 height 17
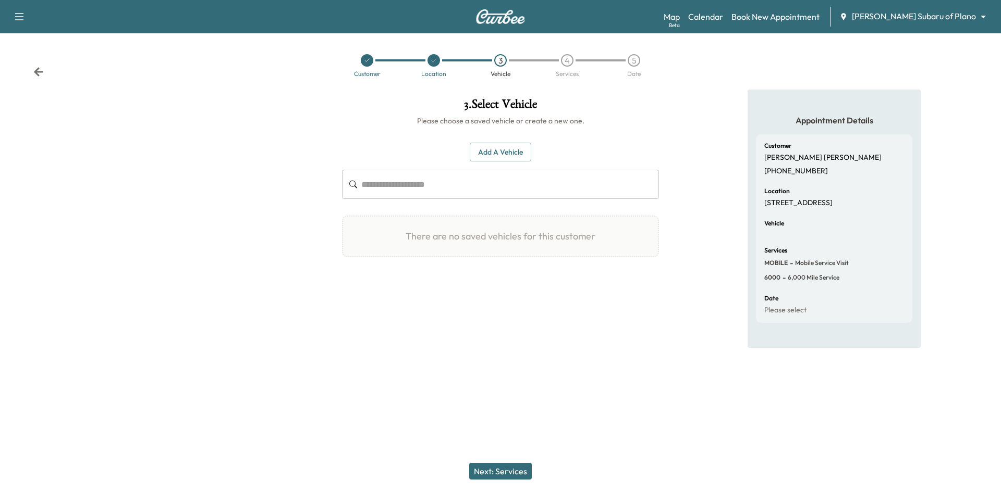
drag, startPoint x: 487, startPoint y: 149, endPoint x: 465, endPoint y: 153, distance: 21.7
click at [486, 150] on button "Add a Vehicle" at bounding box center [500, 152] width 61 height 19
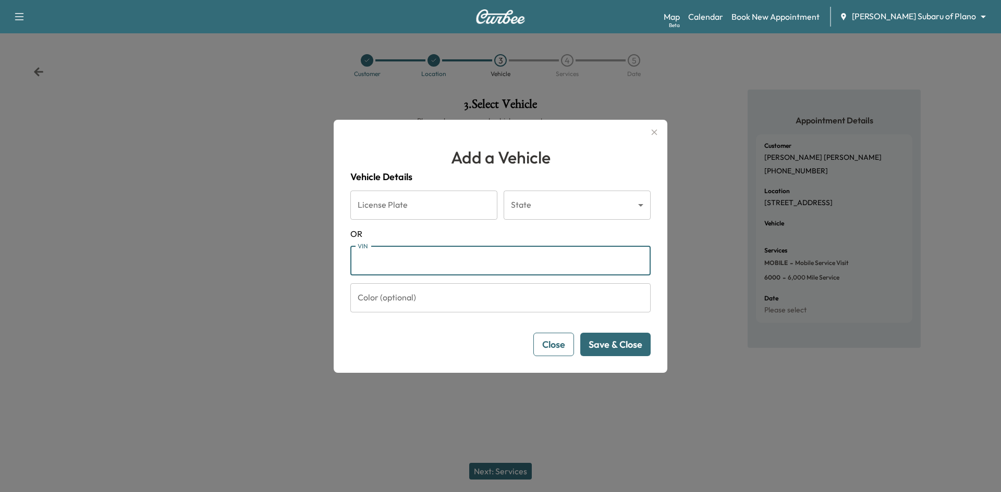
drag, startPoint x: 391, startPoint y: 258, endPoint x: 383, endPoint y: 255, distance: 9.1
click at [391, 259] on input "VIN" at bounding box center [500, 261] width 300 height 29
paste input "**********"
type input "**********"
click at [609, 348] on button "Save & Close" at bounding box center [615, 344] width 70 height 23
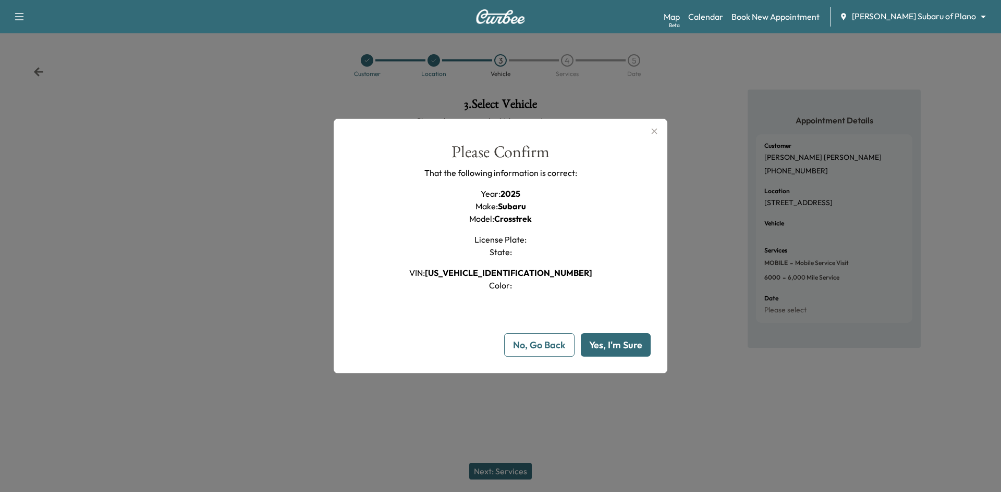
click at [598, 343] on button "Yes, I'm Sure" at bounding box center [616, 345] width 70 height 23
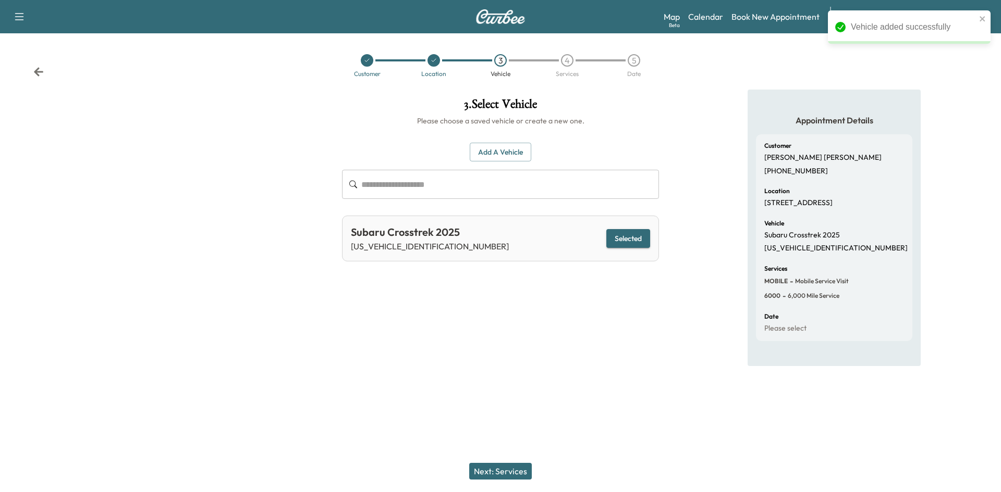
click at [512, 475] on button "Next: Services" at bounding box center [500, 471] width 63 height 17
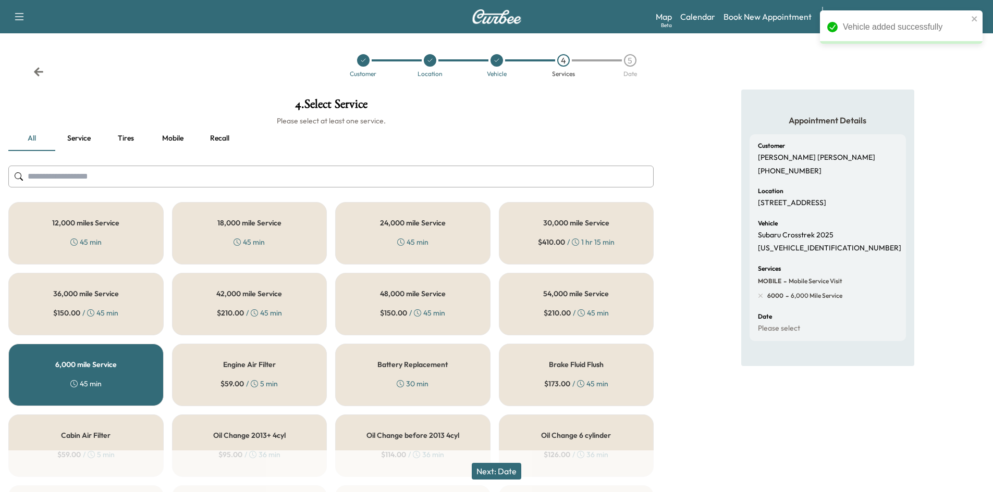
drag, startPoint x: 503, startPoint y: 470, endPoint x: 510, endPoint y: 402, distance: 68.7
click at [503, 471] on button "Next: Date" at bounding box center [497, 471] width 50 height 17
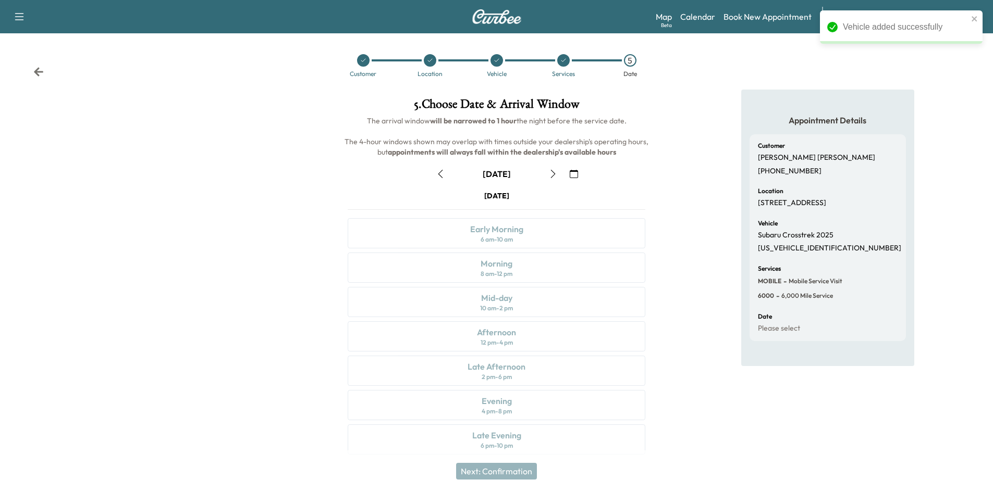
click at [554, 176] on icon "button" at bounding box center [553, 174] width 8 height 8
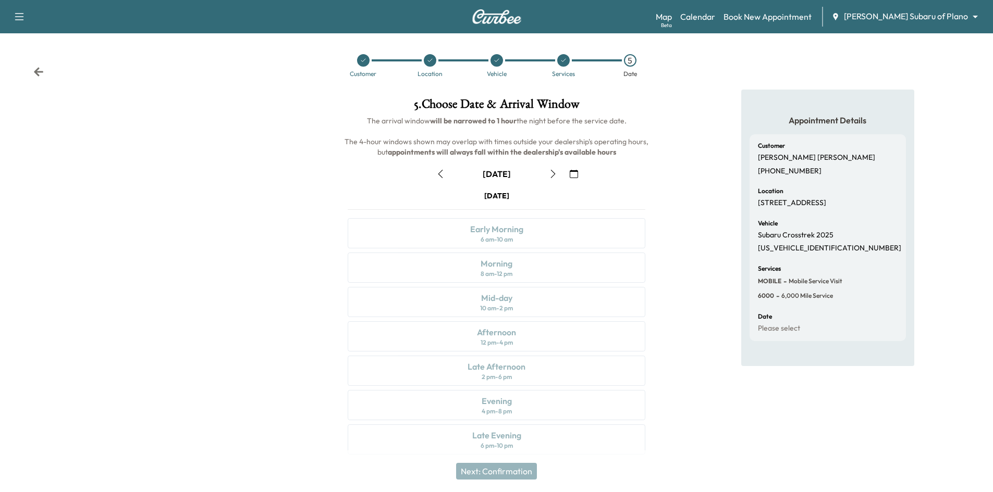
click at [554, 176] on icon "button" at bounding box center [553, 174] width 8 height 8
drag, startPoint x: 361, startPoint y: 57, endPoint x: 351, endPoint y: 58, distance: 9.5
click at [360, 57] on div at bounding box center [363, 60] width 13 height 13
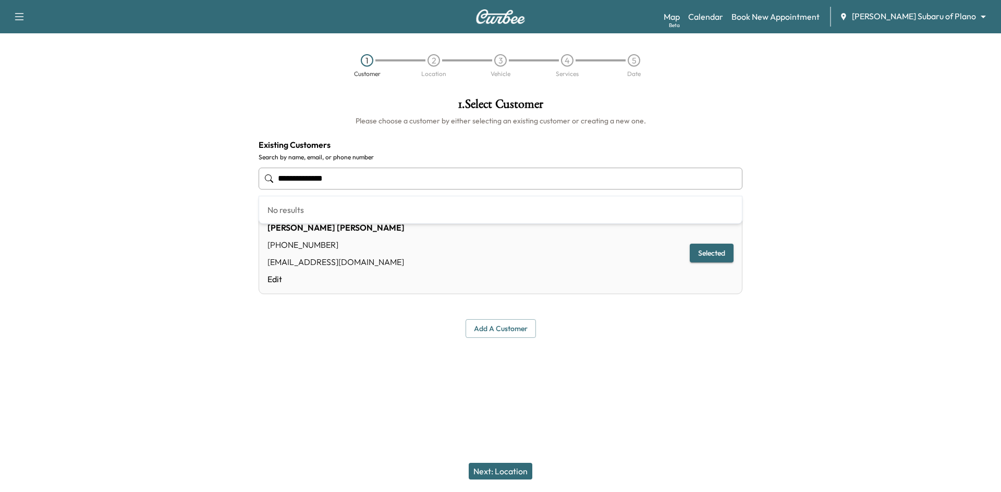
drag, startPoint x: 396, startPoint y: 182, endPoint x: 122, endPoint y: 190, distance: 273.7
click at [129, 189] on div "**********" at bounding box center [500, 218] width 1001 height 257
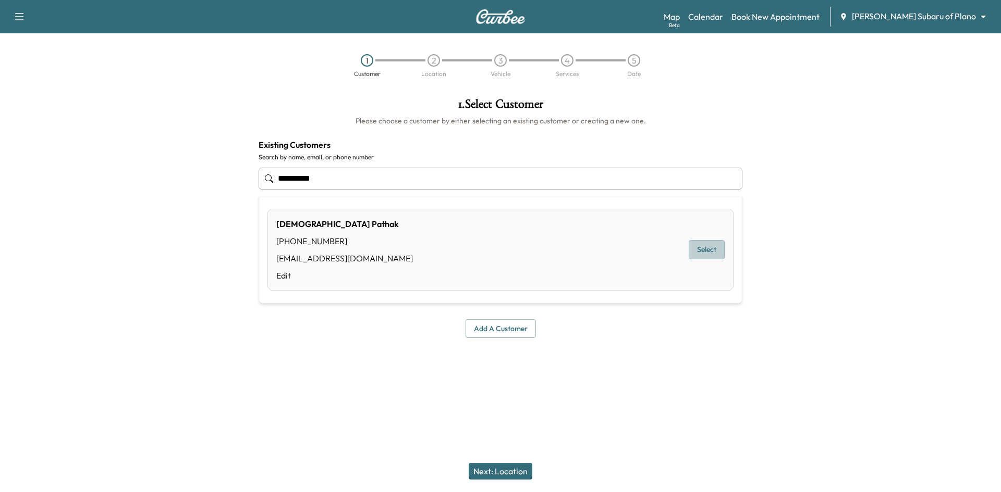
drag, startPoint x: 709, startPoint y: 246, endPoint x: 698, endPoint y: 250, distance: 11.5
click at [709, 247] on button "Select" at bounding box center [706, 249] width 36 height 19
type input "**********"
click at [480, 470] on button "Next: Location" at bounding box center [501, 471] width 64 height 17
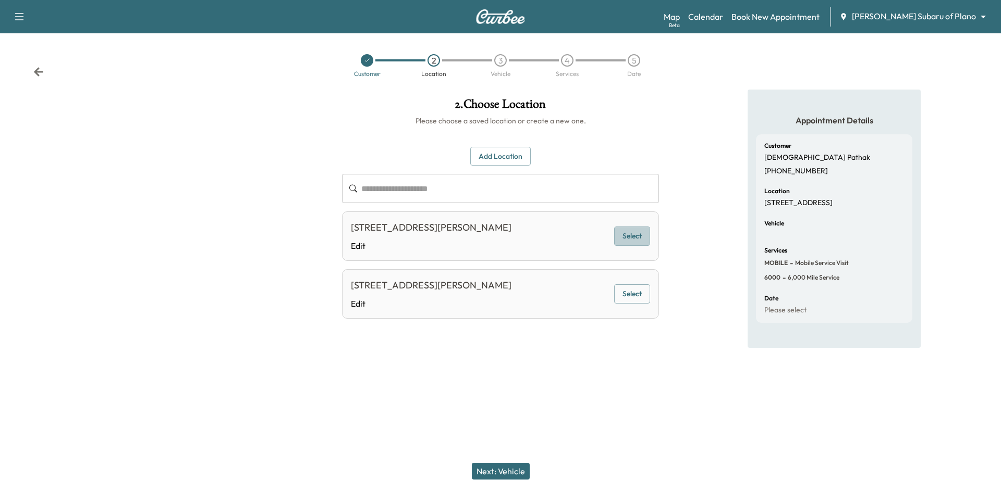
click at [642, 246] on button "Select" at bounding box center [632, 236] width 36 height 19
click at [500, 474] on button "Next: Vehicle" at bounding box center [501, 471] width 58 height 17
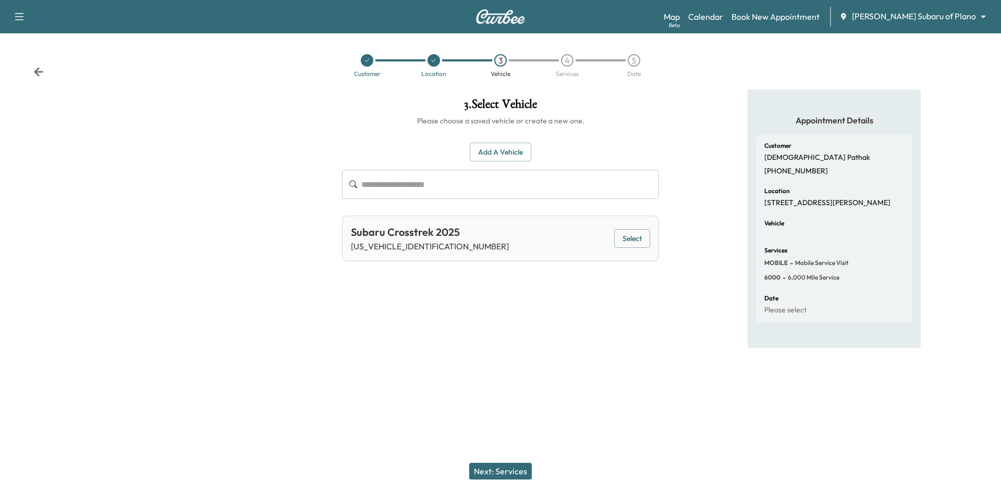
drag, startPoint x: 818, startPoint y: 205, endPoint x: 811, endPoint y: 201, distance: 7.2
click at [817, 204] on p "3900 Grapevine Mills Pkwy #222, Grapevine, TX 76051, United States of America" at bounding box center [827, 203] width 126 height 9
click at [811, 201] on p "3900 Grapevine Mills Pkwy #222, Grapevine, TX 76051, United States of America" at bounding box center [827, 203] width 126 height 9
click at [774, 205] on p "3900 Grapevine Mills Pkwy #222, Grapevine, TX 76051, United States of America" at bounding box center [827, 203] width 126 height 9
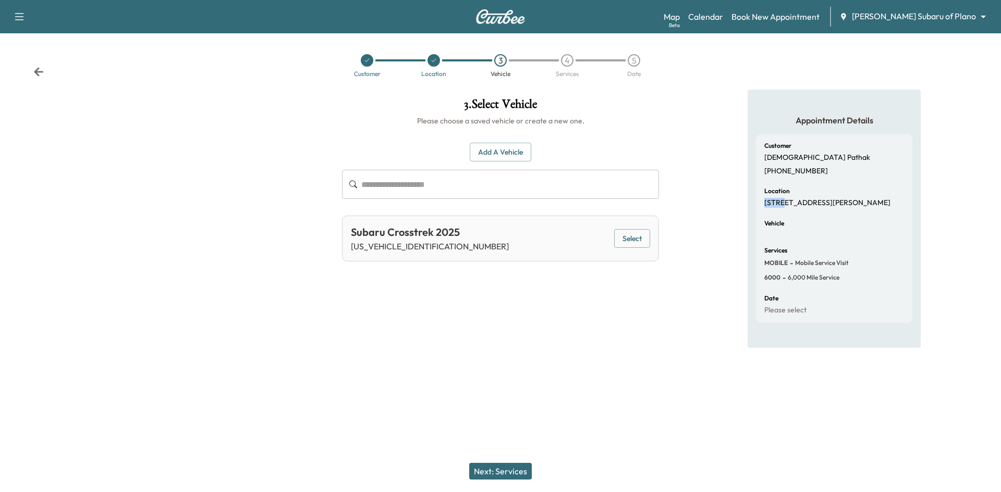
click at [780, 204] on p "3900 Grapevine Mills Pkwy #222, Grapevine, TX 76051, United States of America" at bounding box center [827, 203] width 126 height 9
click at [780, 205] on p "3900 Grapevine Mills Pkwy #222, Grapevine, TX 76051, United States of America" at bounding box center [827, 203] width 126 height 9
click at [434, 65] on div at bounding box center [433, 60] width 13 height 13
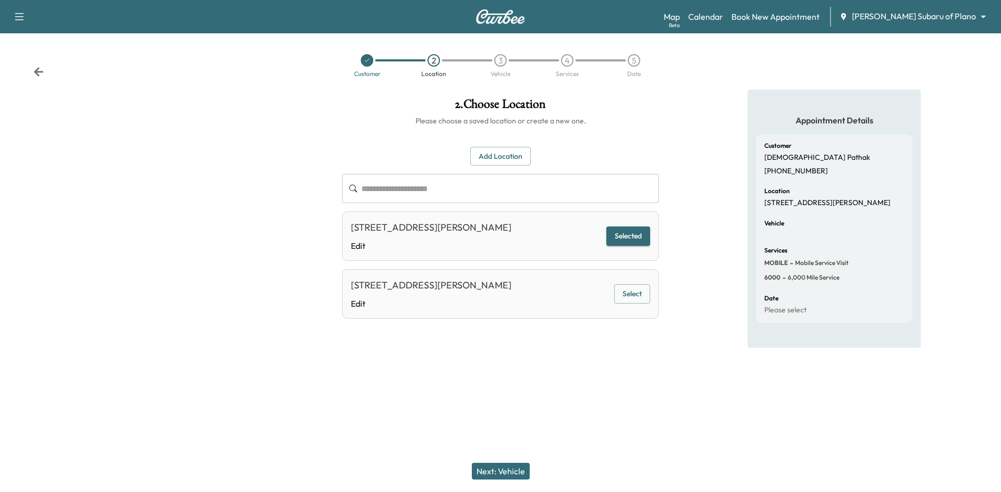
click at [817, 208] on p "3900 Grapevine Mills Pkwy #222, Grapevine, TX 76051, United States of America" at bounding box center [827, 203] width 126 height 9
copy p "3900 Grapevine Mills Pkwy #222, Grapevine, TX 76051, United States of America"
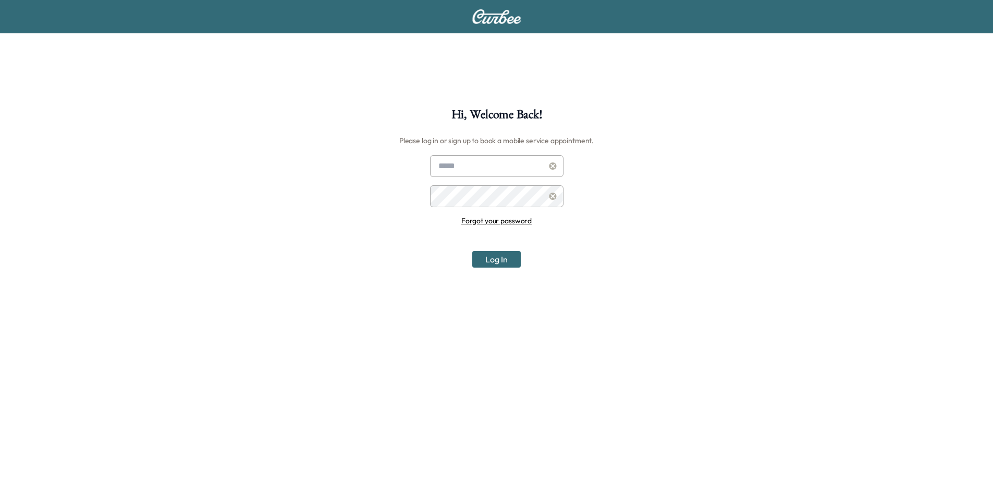
type input "**********"
click at [504, 259] on button "Log In" at bounding box center [496, 259] width 48 height 17
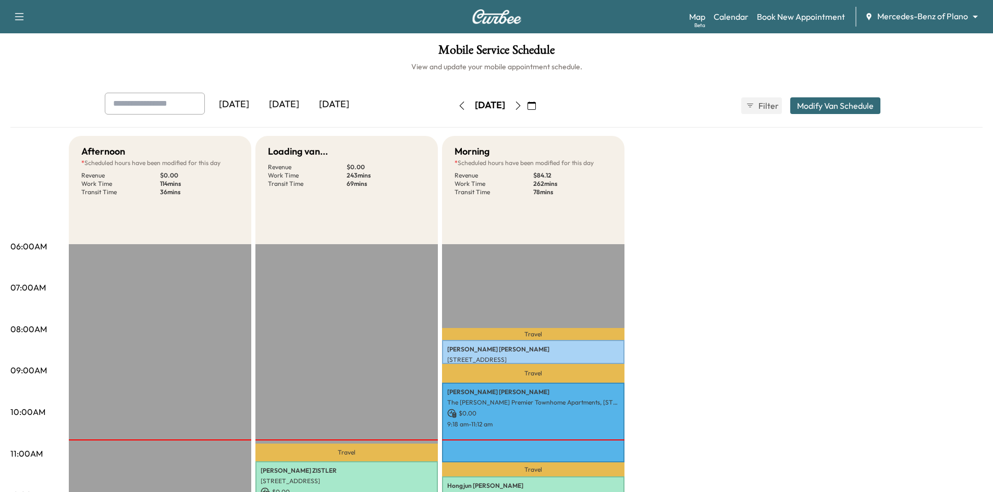
click at [969, 17] on body "Support Log Out Map Beta Calendar Book New Appointment Mercedes-Benz of Plano *…" at bounding box center [496, 246] width 993 height 492
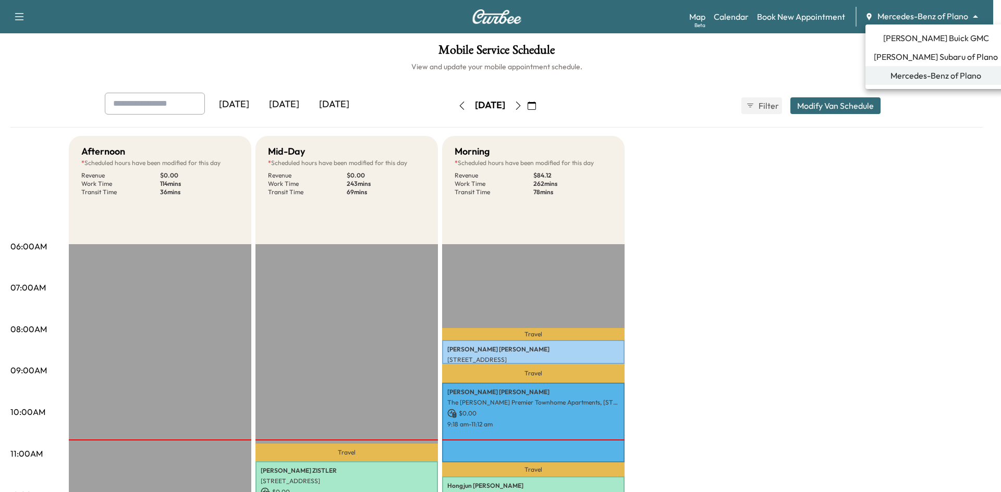
click at [741, 69] on div at bounding box center [500, 246] width 1001 height 492
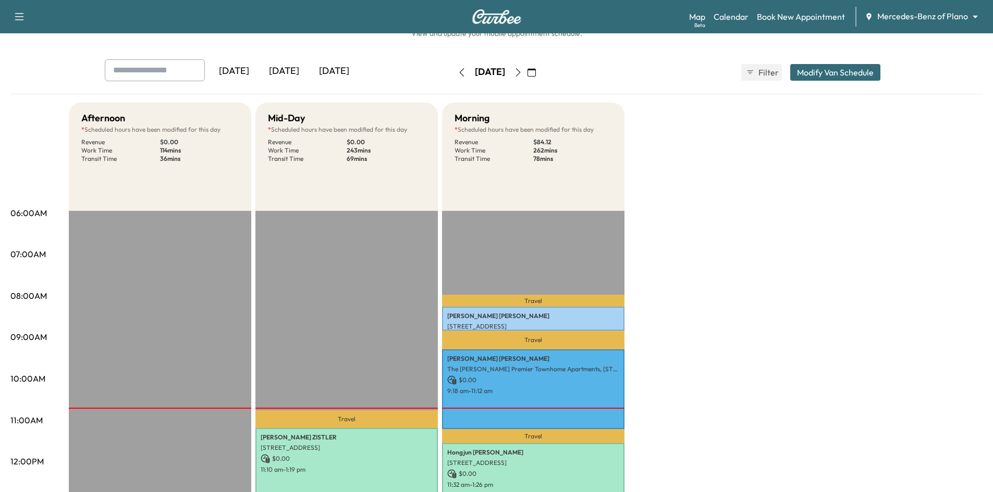
scroll to position [52, 0]
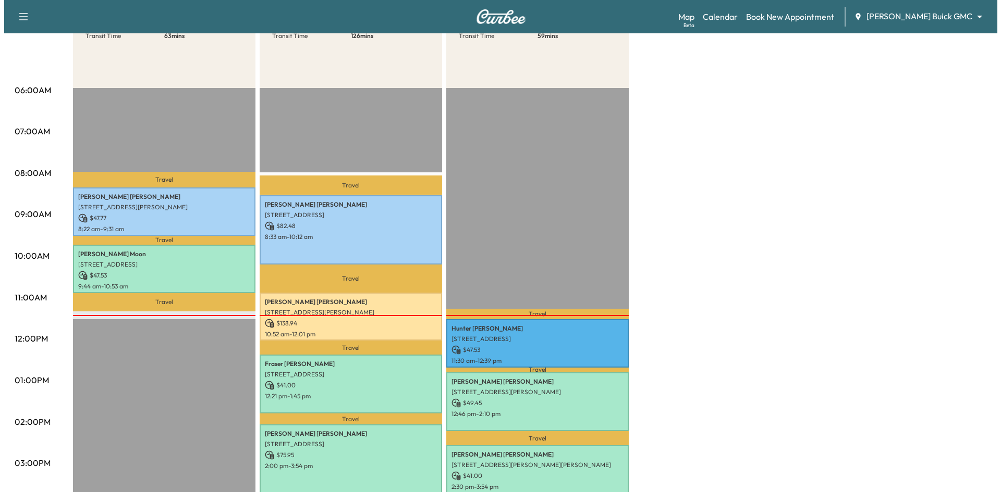
scroll to position [208, 0]
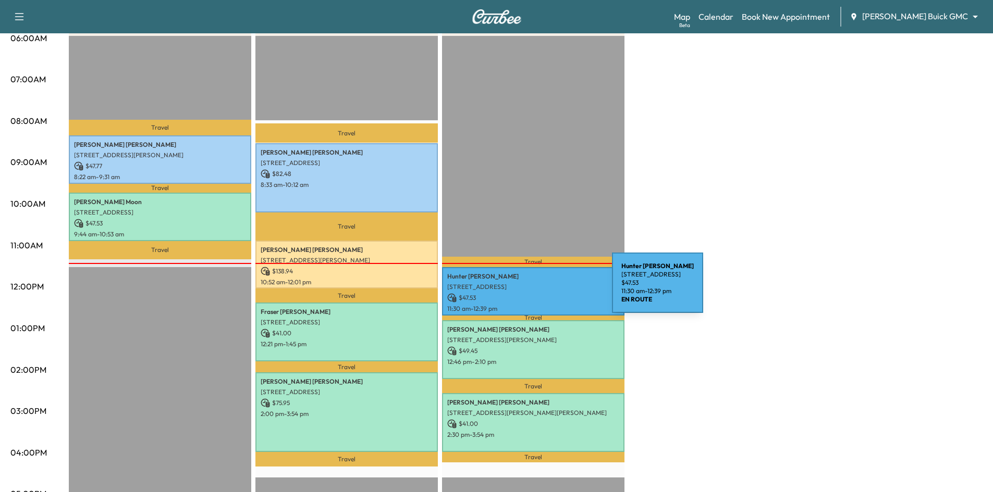
click at [534, 289] on div "Hunter Hicks 7235 Sanctuary Dr, Frisco, TX 75033, USA $ 47.53 11:30 am - 12:39 …" at bounding box center [533, 291] width 182 height 48
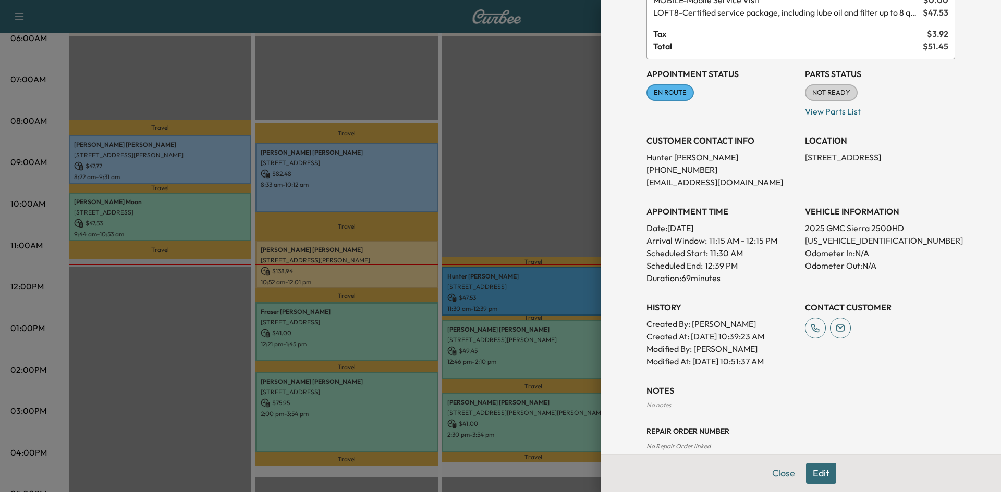
scroll to position [0, 0]
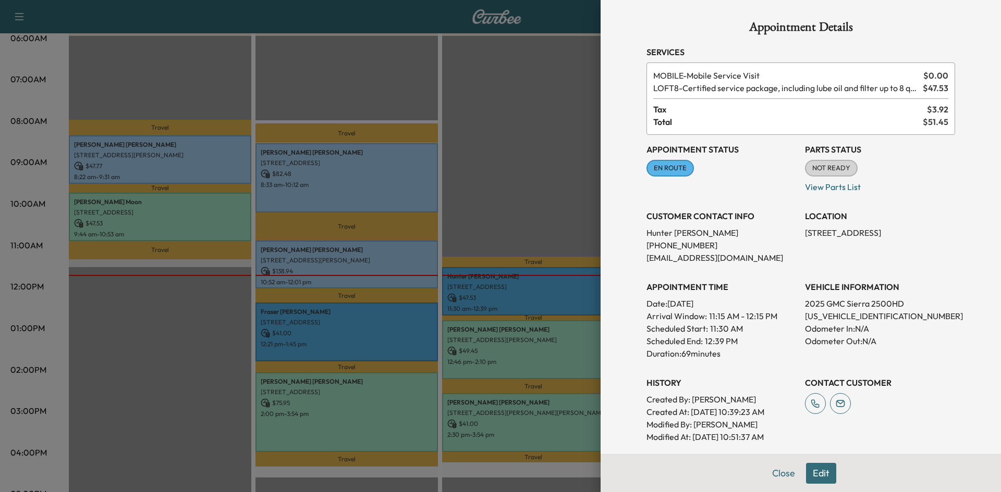
click at [522, 223] on div at bounding box center [500, 246] width 1001 height 492
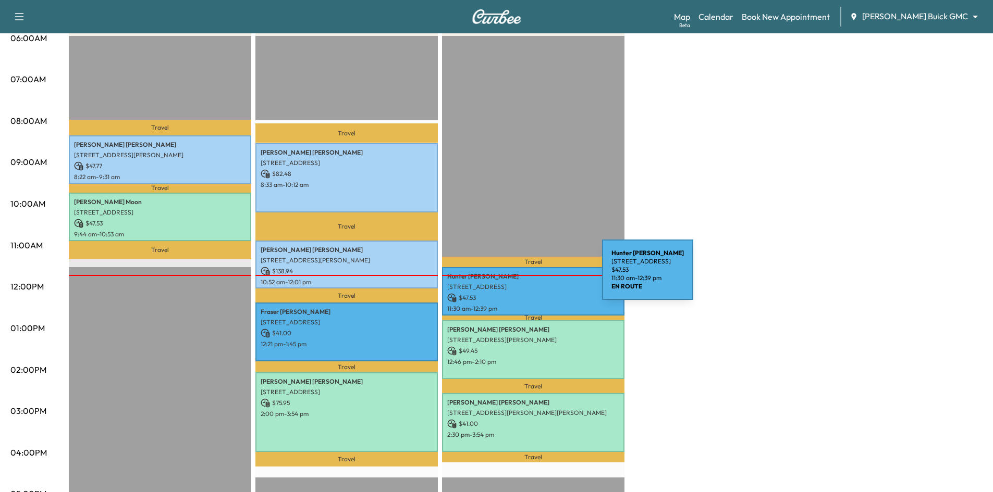
click at [524, 277] on p "Hunter Hicks" at bounding box center [533, 277] width 172 height 8
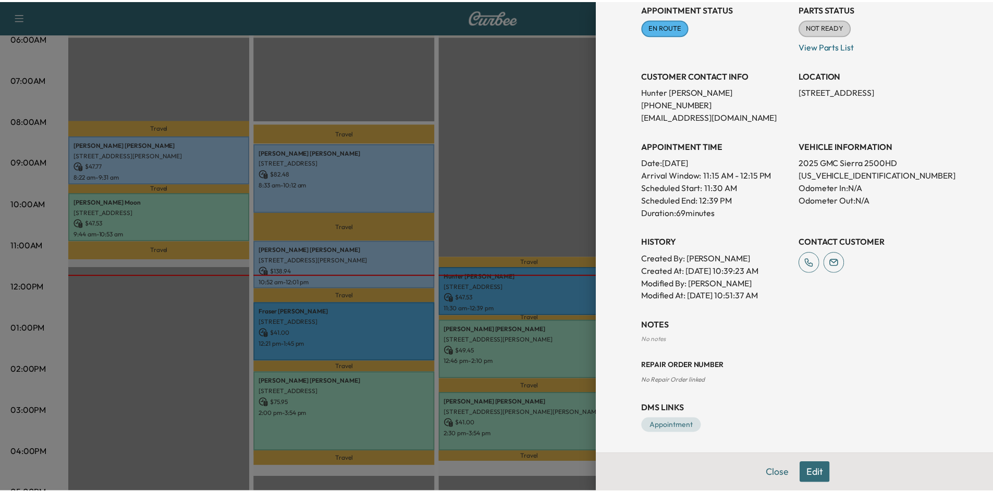
scroll to position [89, 0]
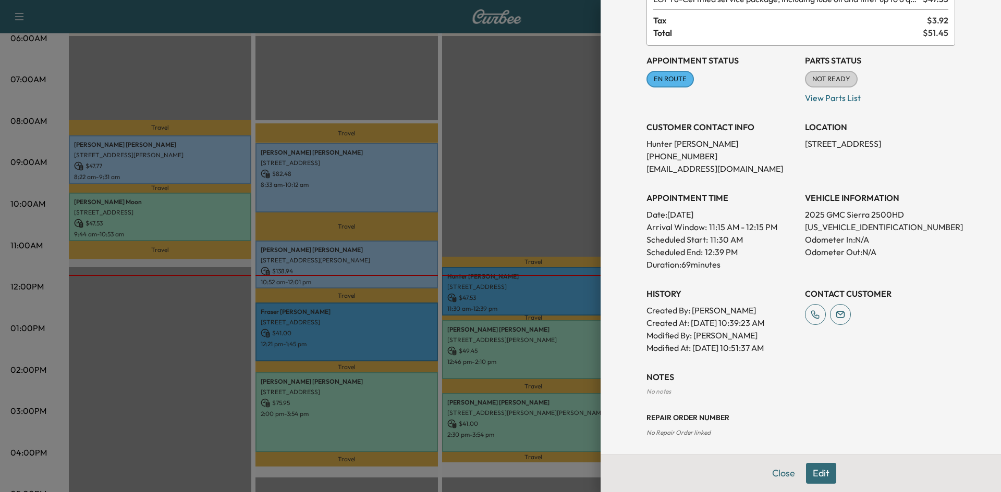
drag, startPoint x: 487, startPoint y: 119, endPoint x: 482, endPoint y: 112, distance: 8.7
click at [487, 118] on div at bounding box center [500, 246] width 1001 height 492
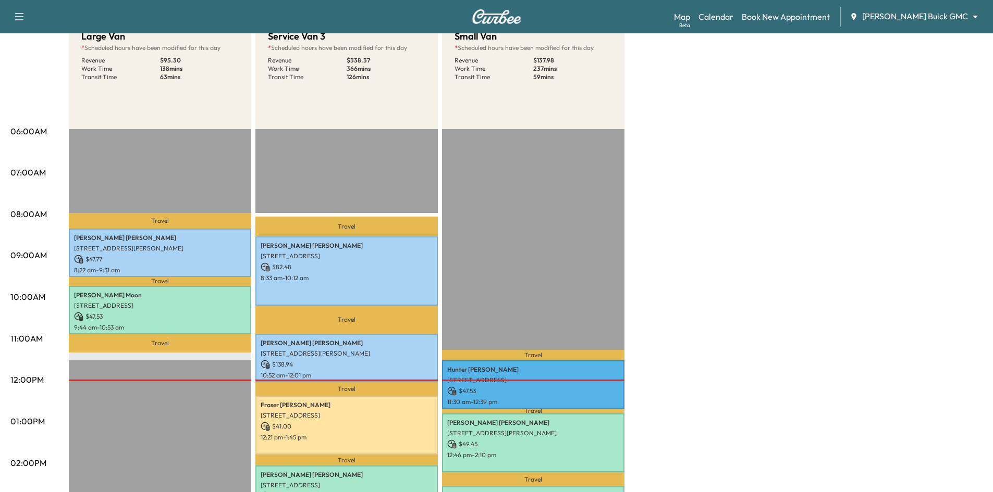
scroll to position [208, 0]
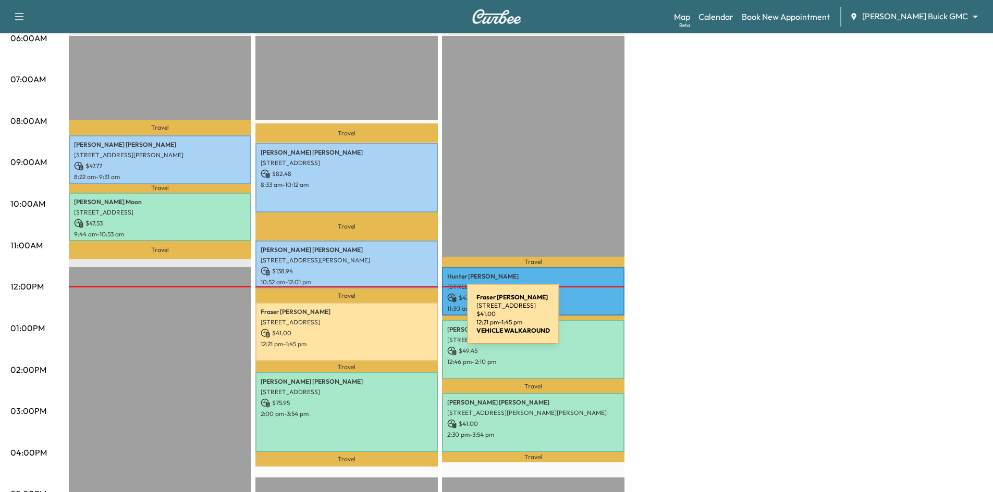
click at [389, 321] on p "815 Westerkirk Drive, Celina, TX 75009, United States of America" at bounding box center [347, 322] width 172 height 8
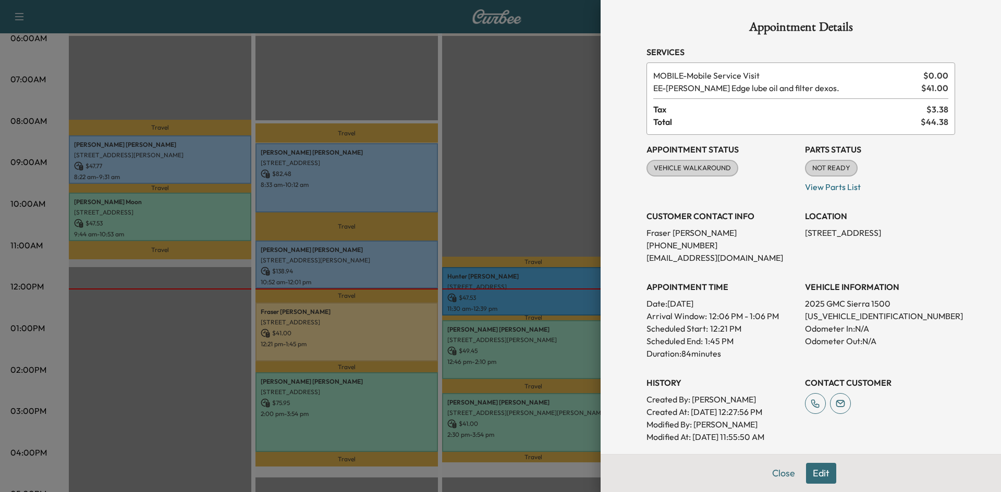
click at [515, 125] on div at bounding box center [500, 246] width 1001 height 492
